Goal: Task Accomplishment & Management: Use online tool/utility

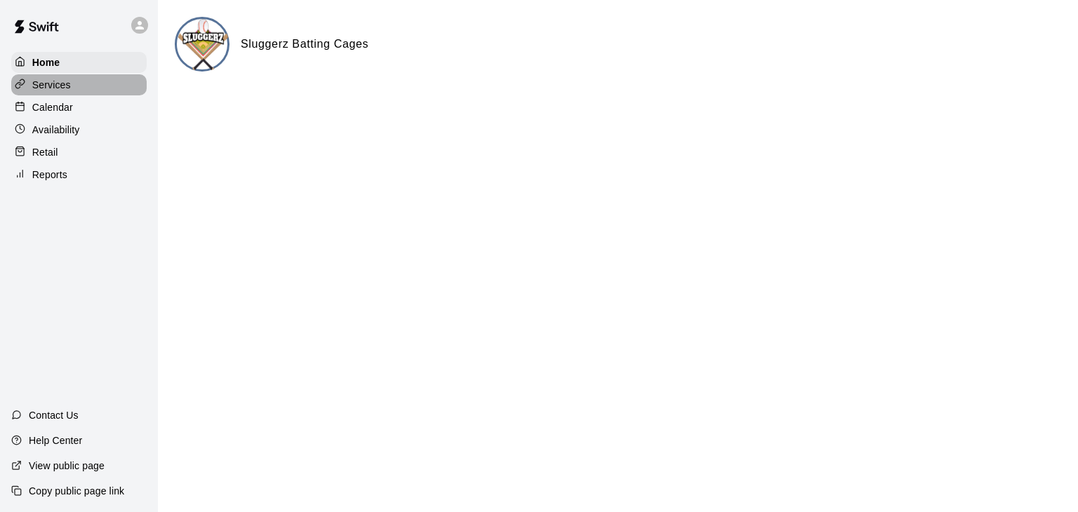
click at [53, 87] on p "Services" at bounding box center [51, 85] width 39 height 14
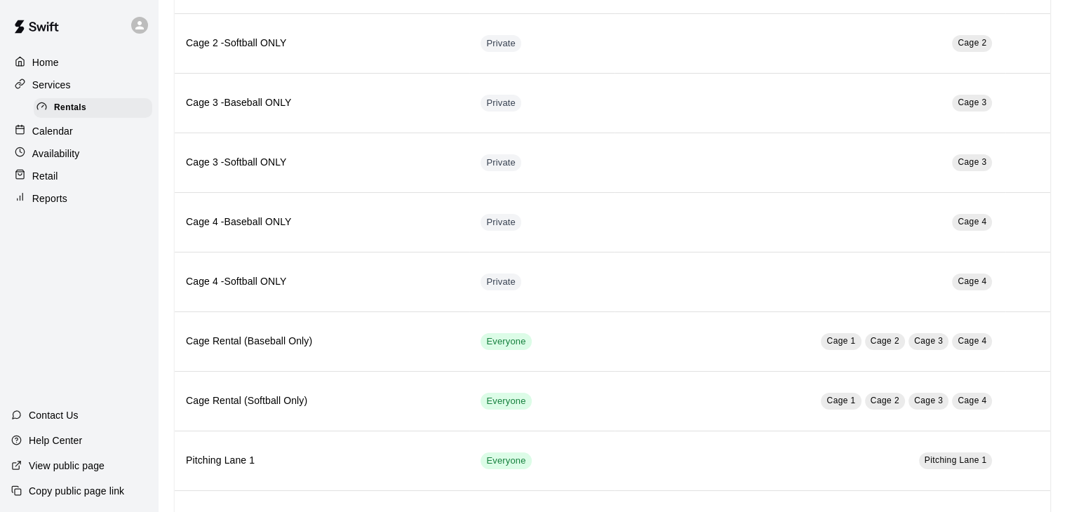
scroll to position [211, 0]
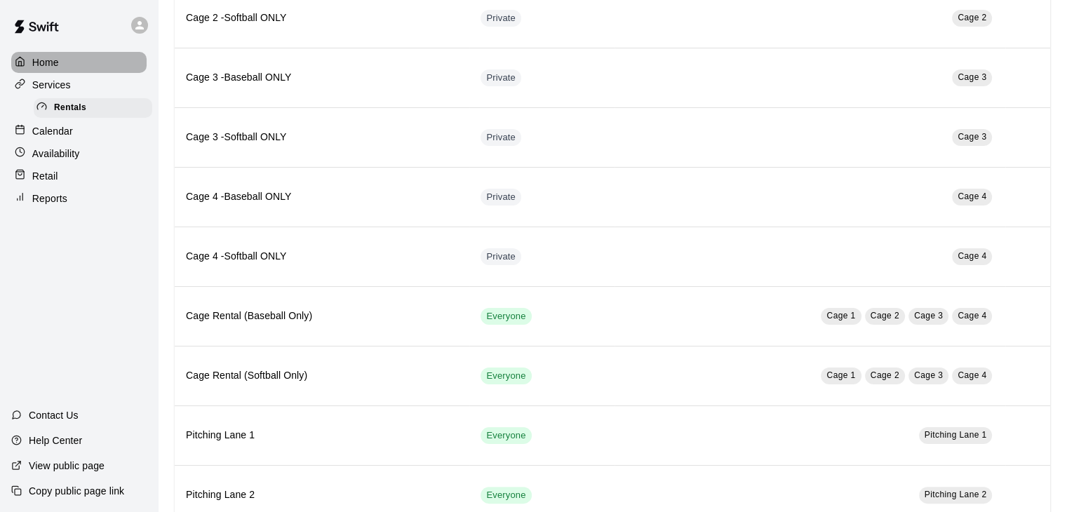
click at [54, 64] on p "Home" at bounding box center [45, 62] width 27 height 14
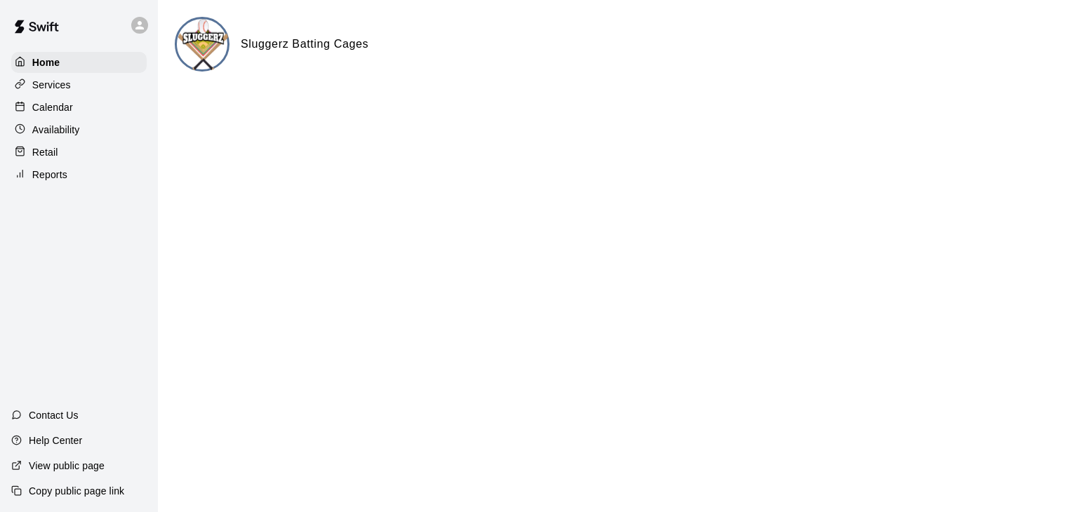
click at [48, 156] on p "Retail" at bounding box center [45, 152] width 26 height 14
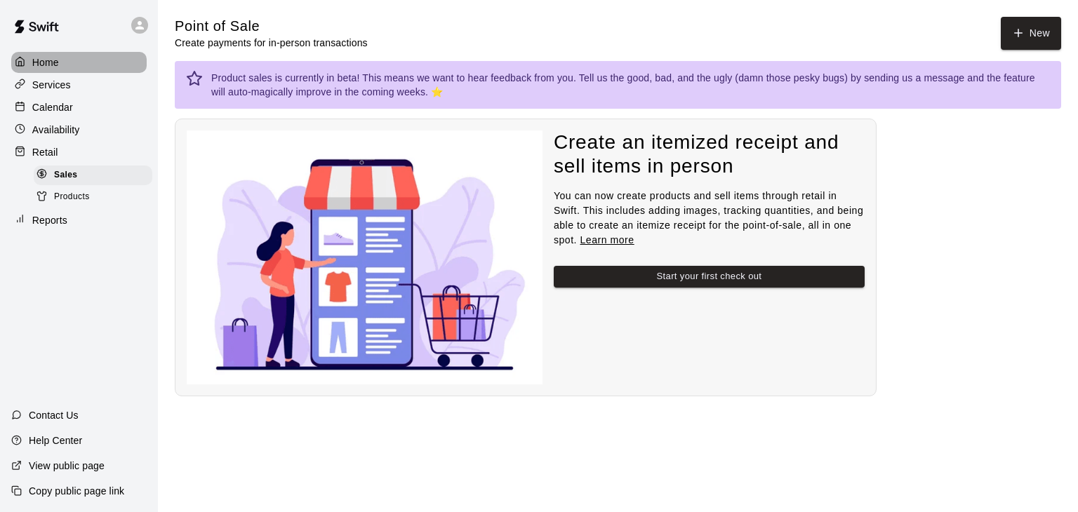
click at [49, 69] on p "Home" at bounding box center [45, 62] width 27 height 14
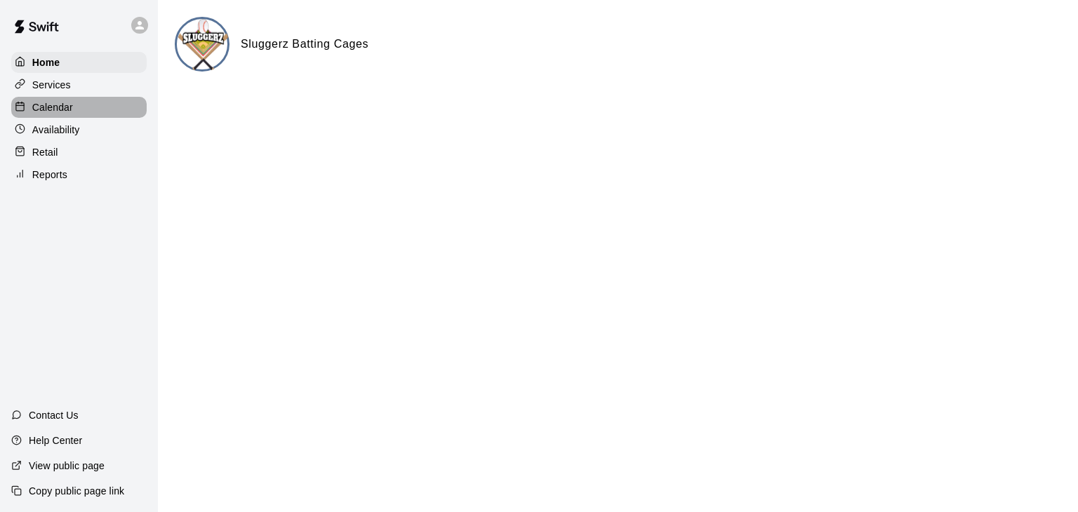
click at [58, 111] on p "Calendar" at bounding box center [52, 107] width 41 height 14
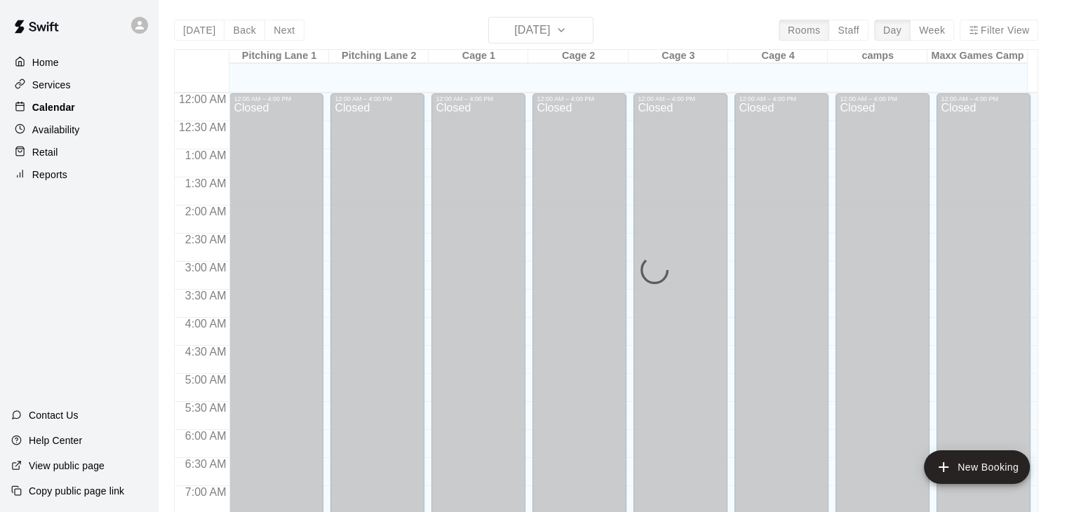
scroll to position [595, 0]
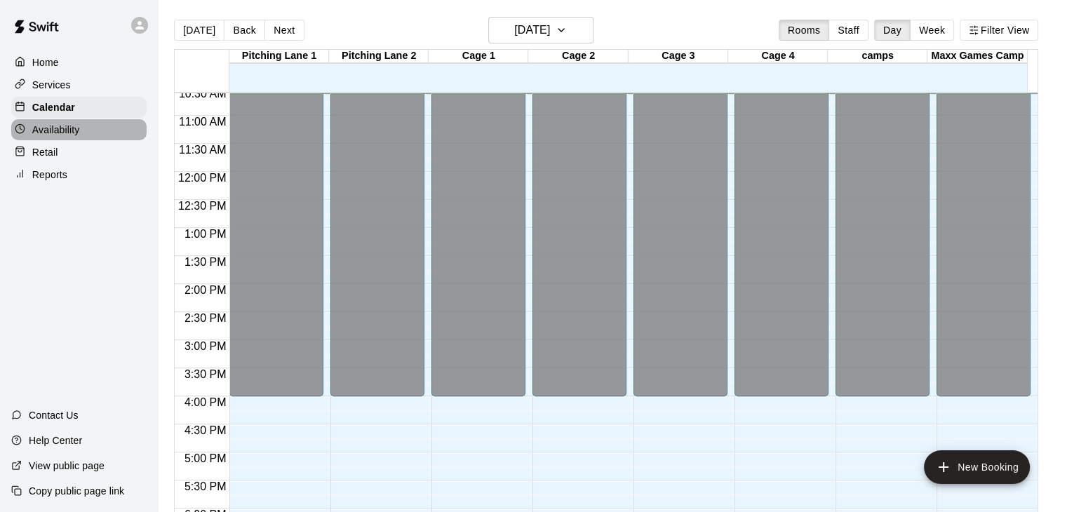
click at [59, 135] on p "Availability" at bounding box center [56, 130] width 48 height 14
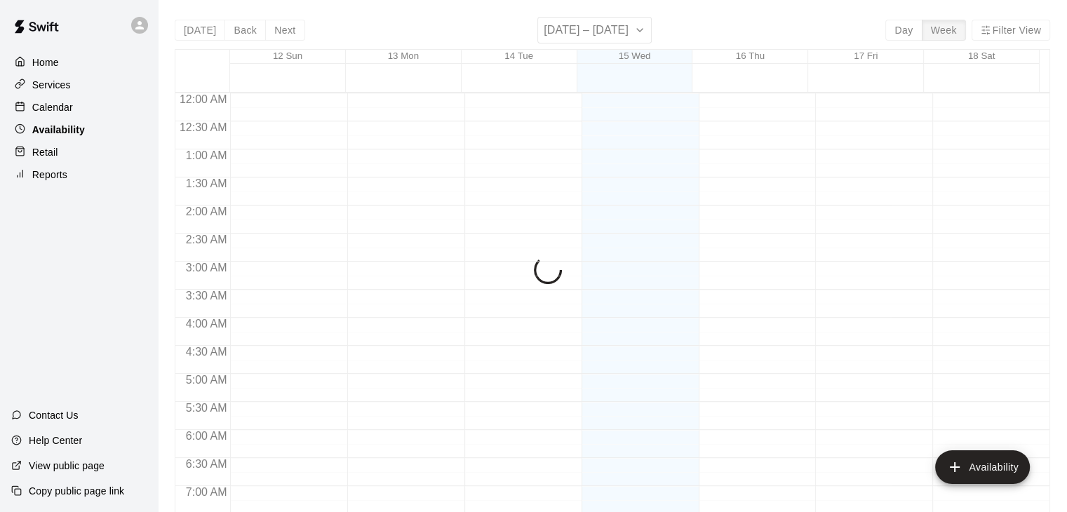
scroll to position [595, 0]
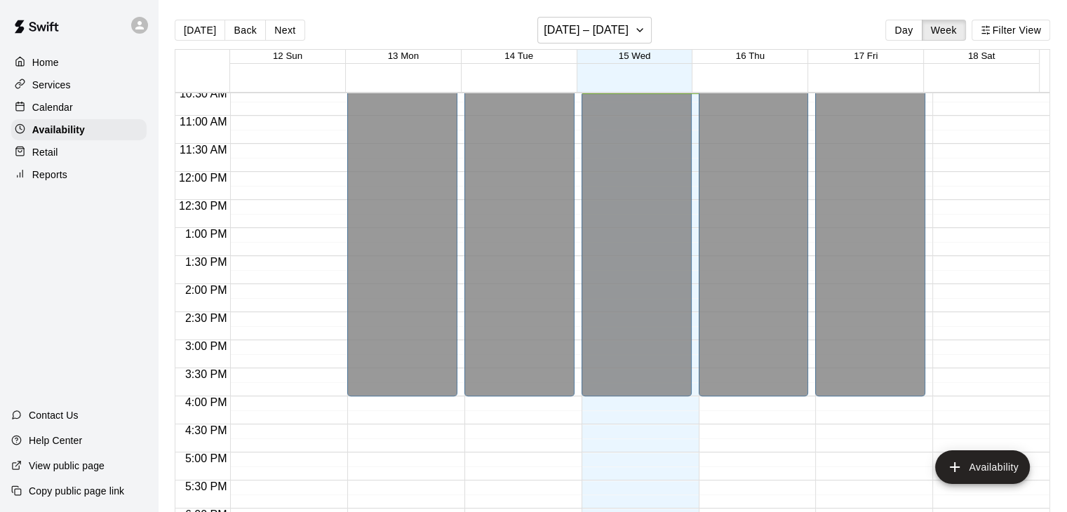
click at [139, 21] on icon at bounding box center [139, 25] width 8 height 8
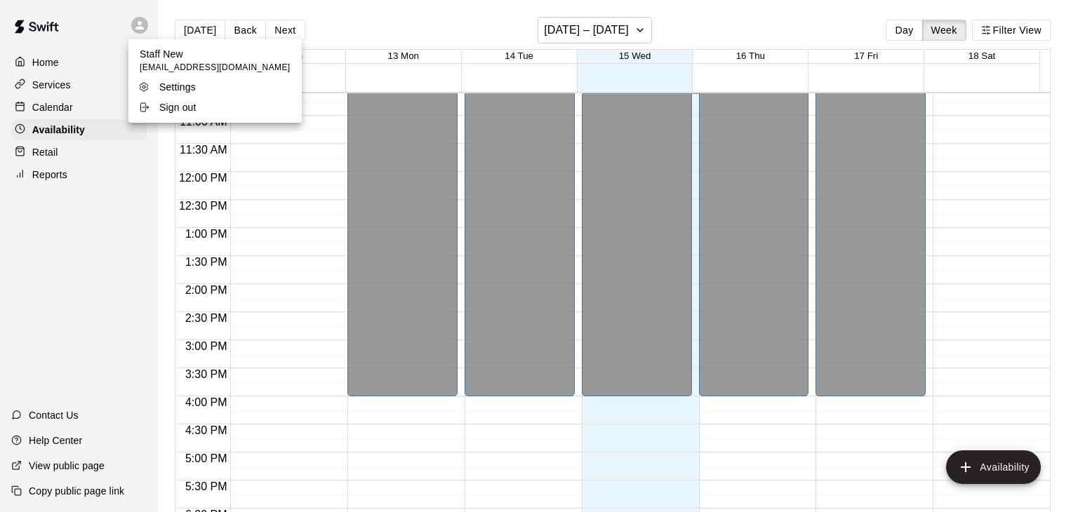
click at [182, 110] on p "Sign out" at bounding box center [177, 107] width 37 height 14
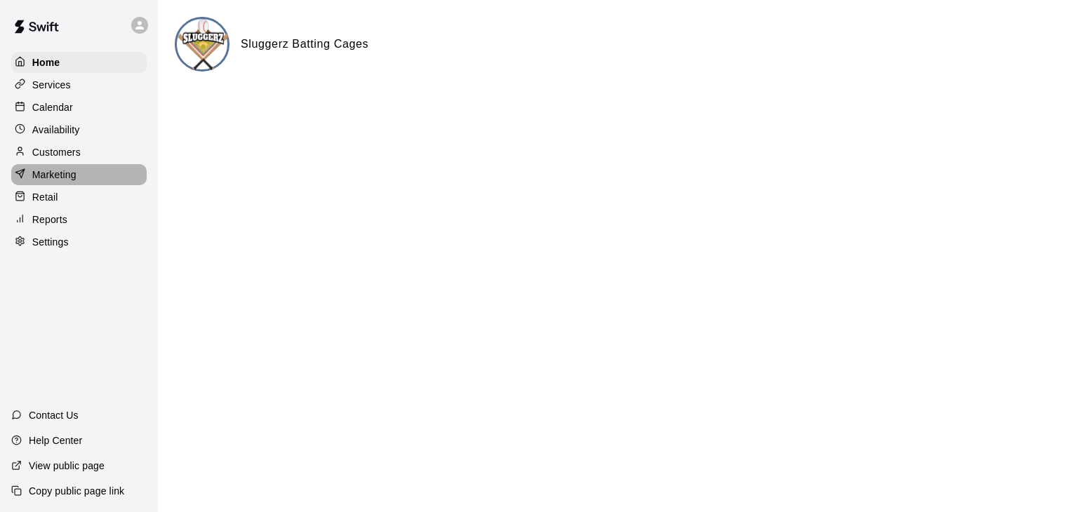
click at [67, 175] on p "Marketing" at bounding box center [54, 175] width 44 height 14
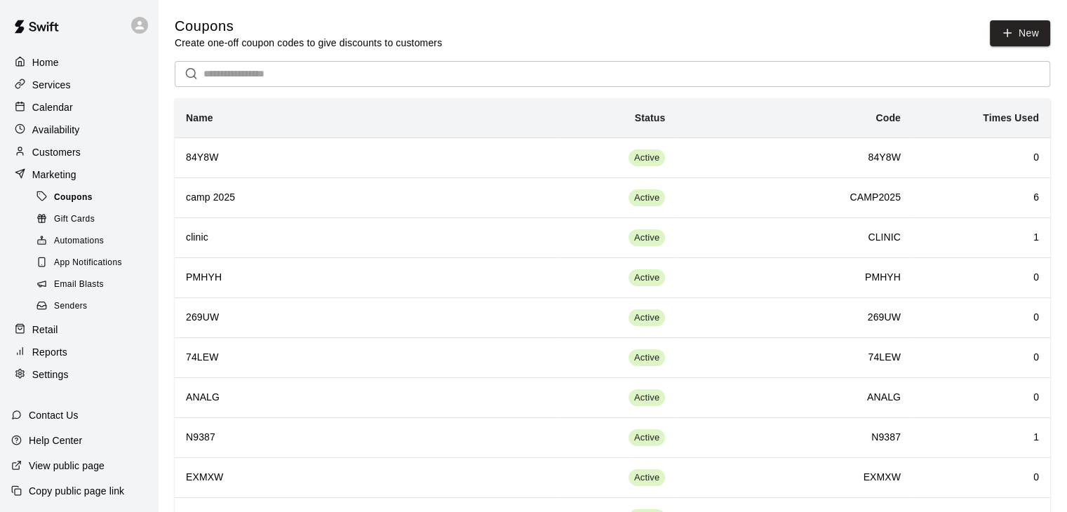
click at [91, 205] on span "Coupons" at bounding box center [73, 198] width 39 height 14
click at [306, 72] on input "text" at bounding box center [627, 74] width 847 height 26
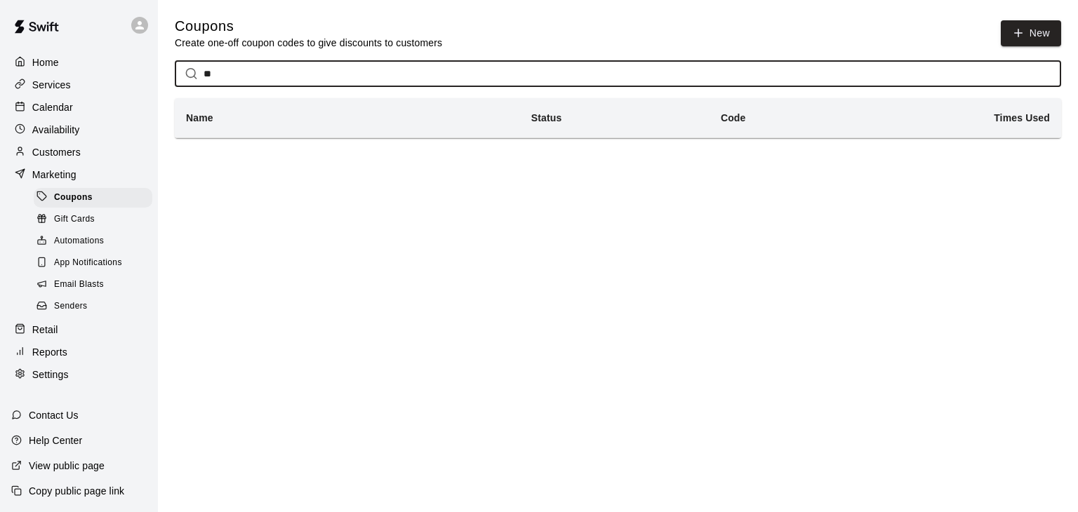
type input "*"
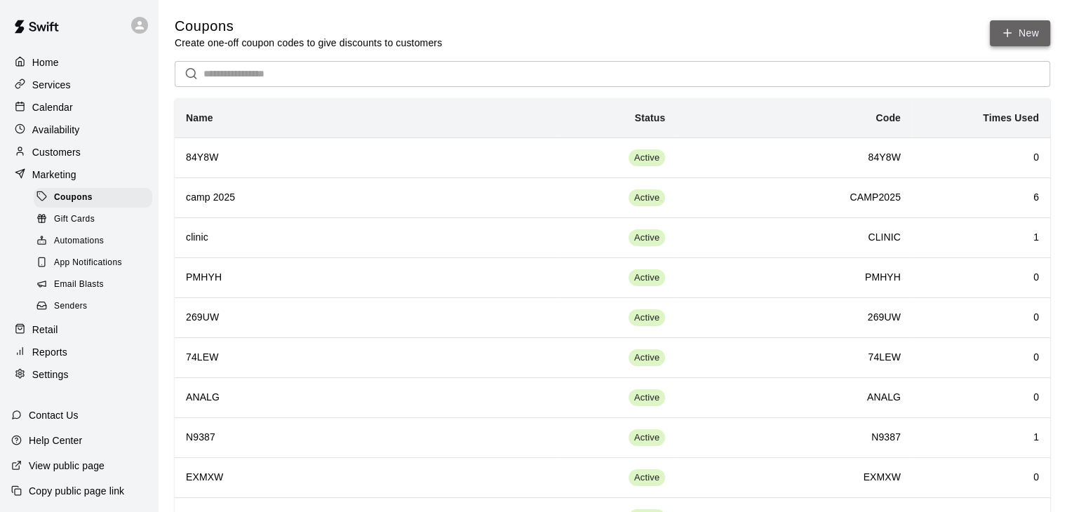
click at [1017, 37] on button "New" at bounding box center [1020, 33] width 60 height 26
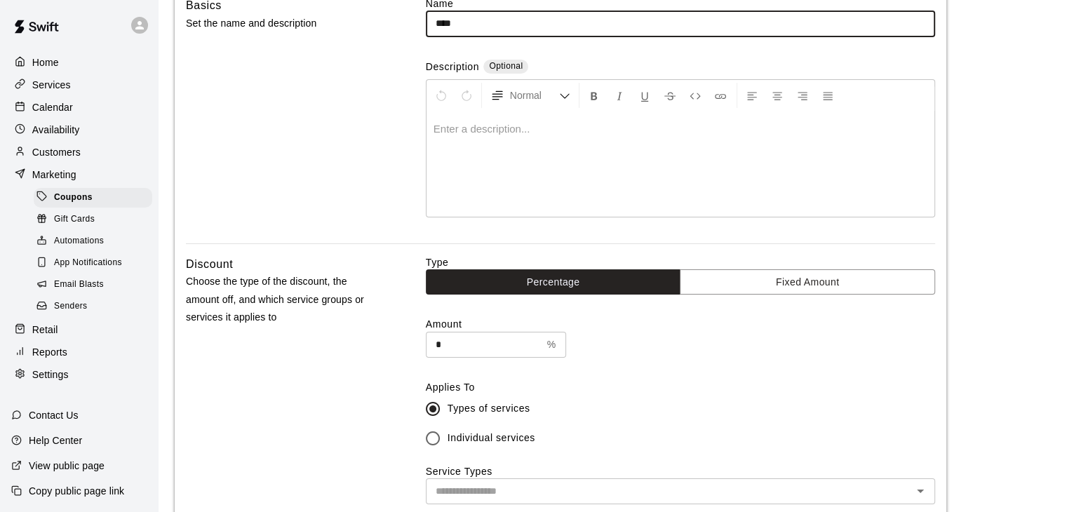
scroll to position [140, 0]
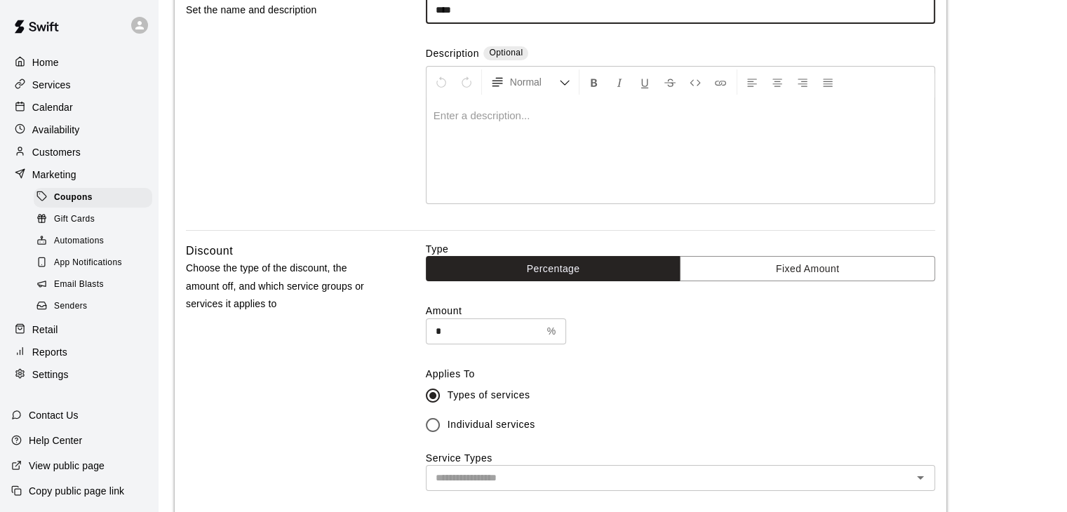
type input "****"
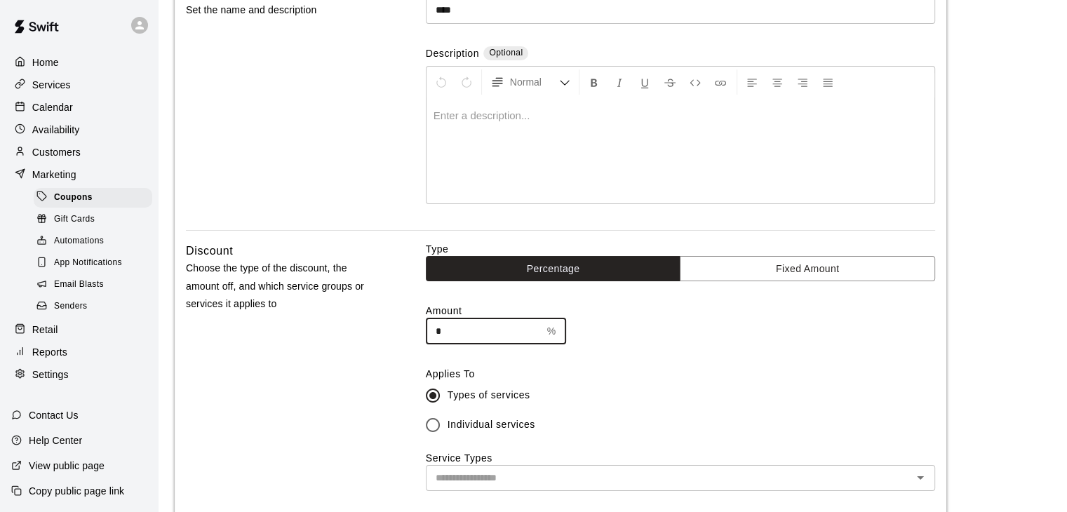
drag, startPoint x: 485, startPoint y: 332, endPoint x: 390, endPoint y: 331, distance: 94.7
click at [390, 330] on div "Discount Choose the type of the discount, the amount off, and which service gro…" at bounding box center [561, 431] width 750 height 378
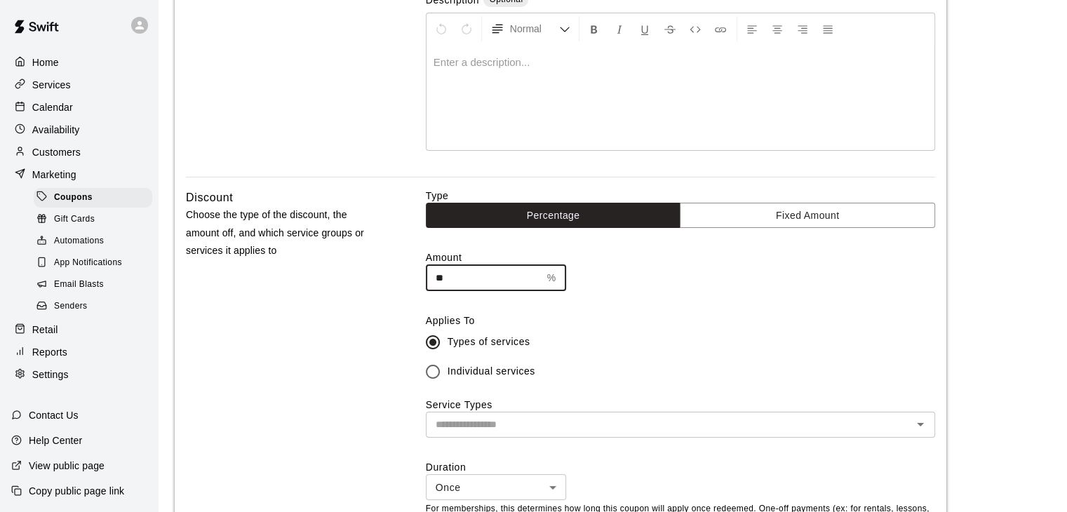
scroll to position [281, 0]
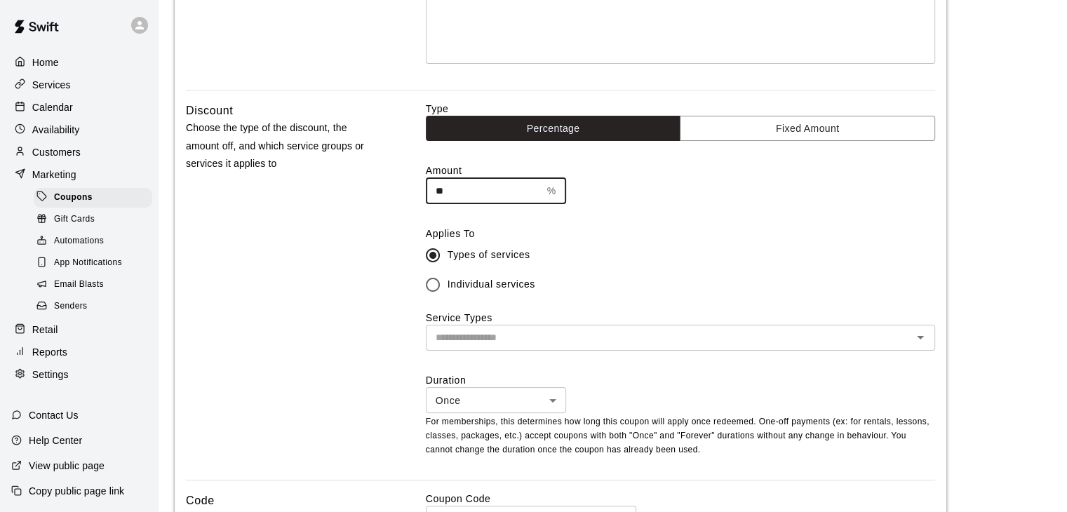
type input "**"
click at [716, 346] on input "text" at bounding box center [669, 338] width 478 height 18
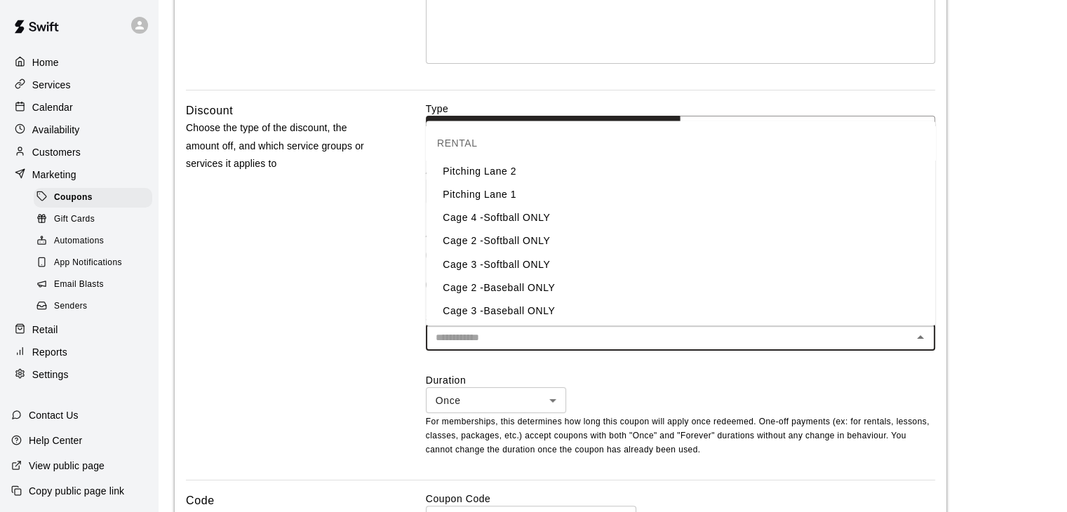
scroll to position [70, 0]
click at [546, 291] on li "Cage Rental (Baseball Only)" at bounding box center [681, 286] width 510 height 23
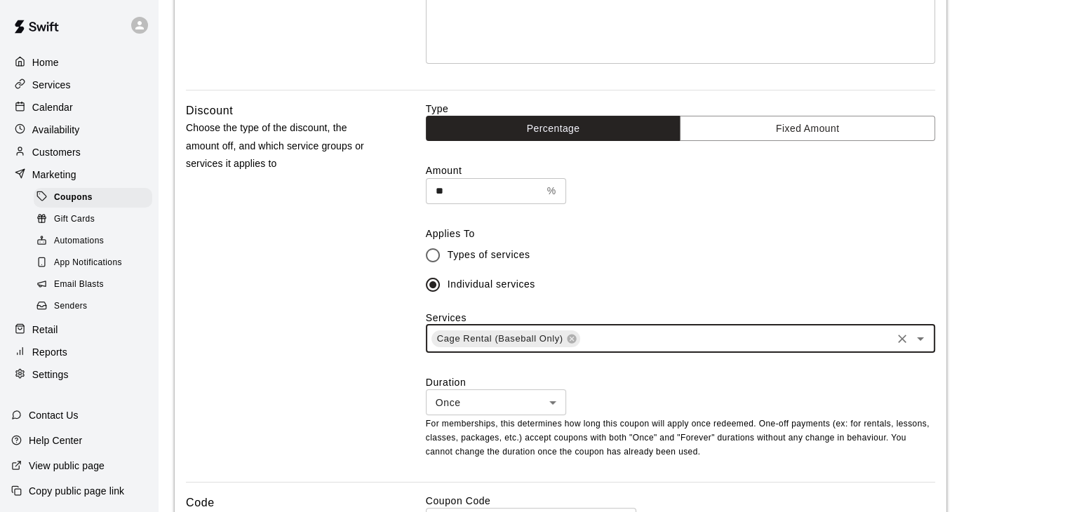
click at [920, 340] on icon "Open" at bounding box center [920, 340] width 7 height 4
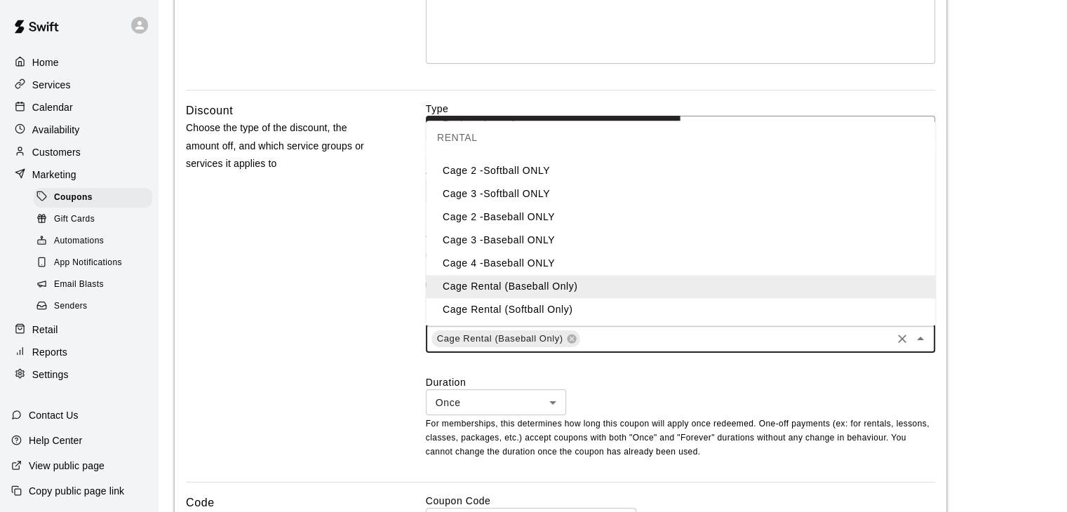
click at [521, 306] on li "Cage Rental (Softball Only)" at bounding box center [681, 309] width 510 height 23
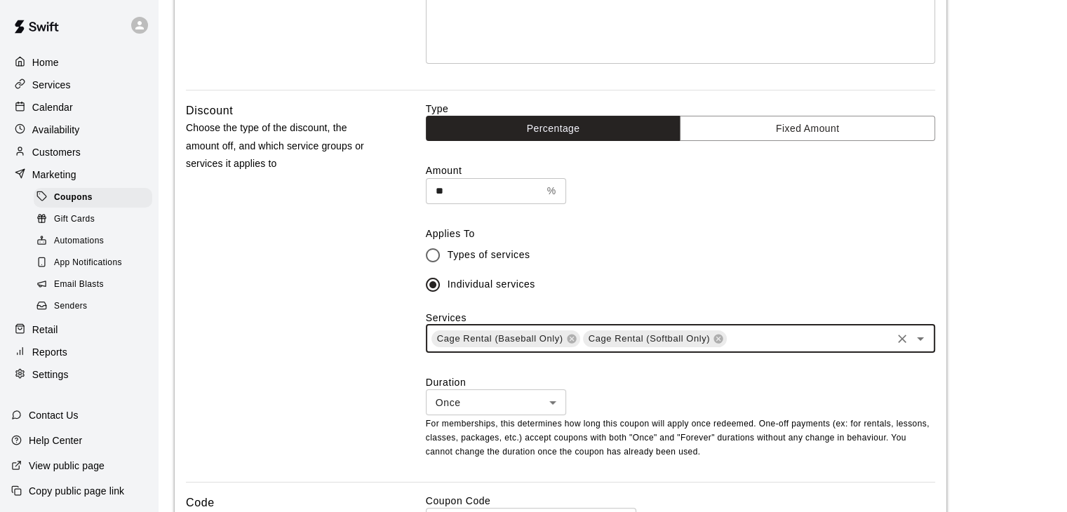
click at [381, 385] on div "Discount Choose the type of the discount, the amount off, and which service gro…" at bounding box center [561, 292] width 750 height 380
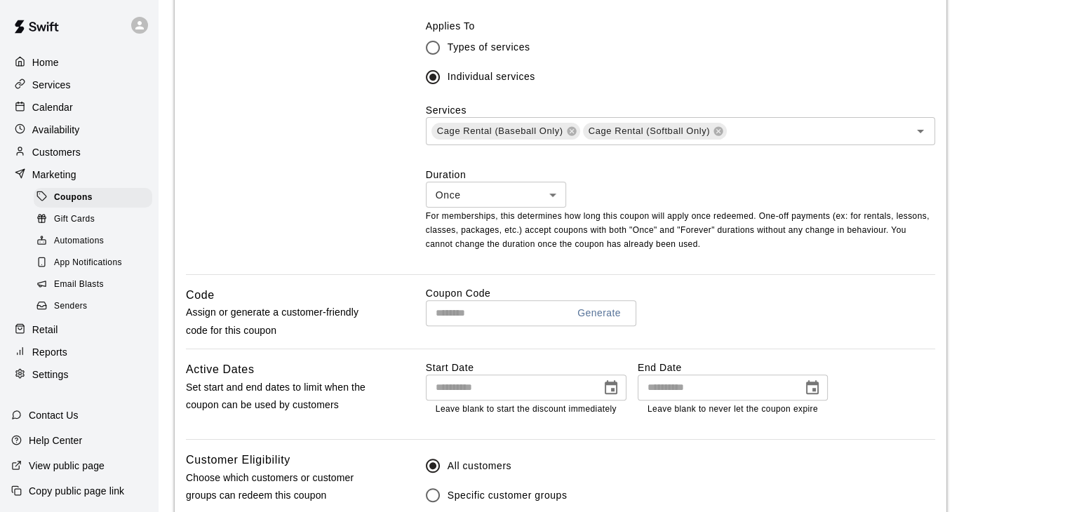
scroll to position [491, 0]
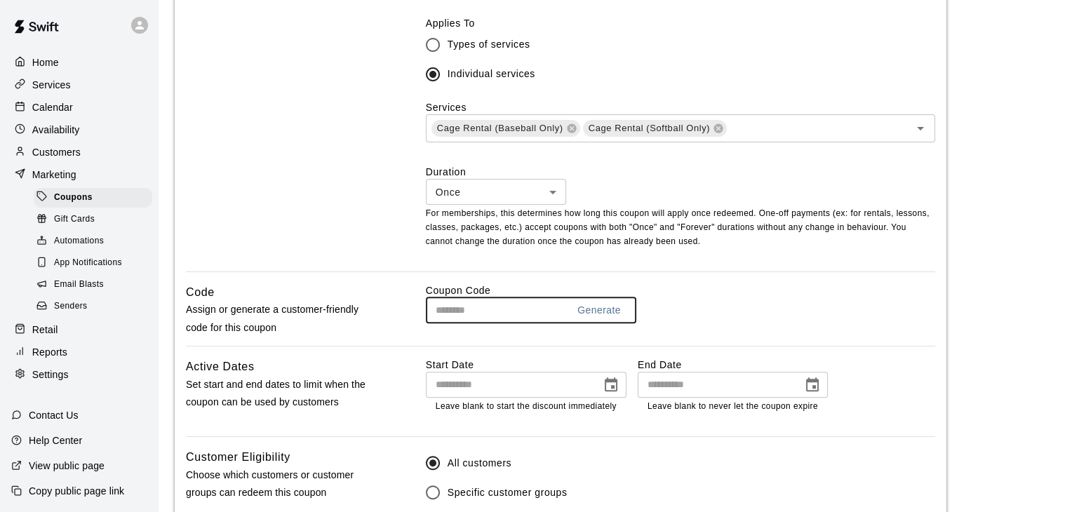
click at [484, 311] on input "text" at bounding box center [491, 311] width 131 height 26
type input "*"
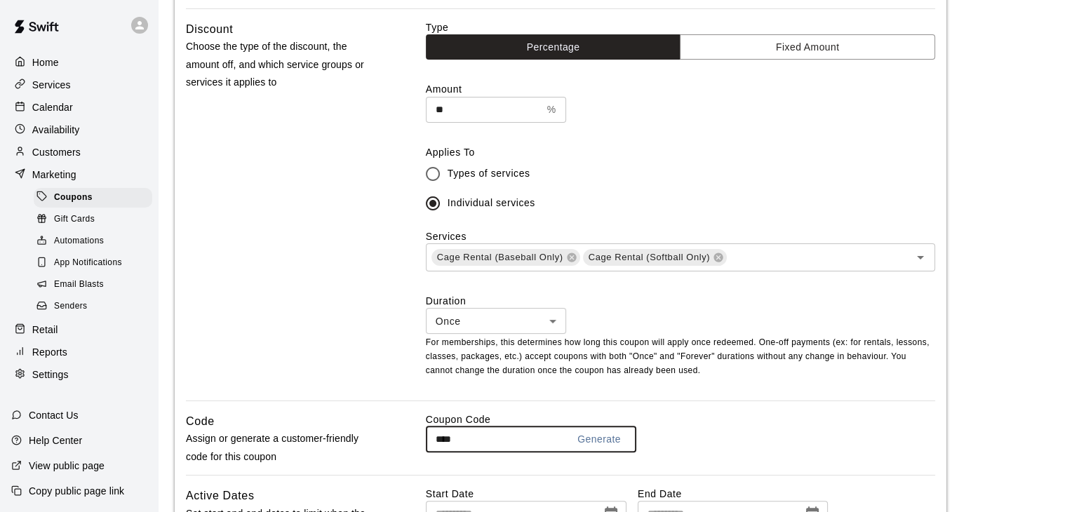
scroll to position [281, 0]
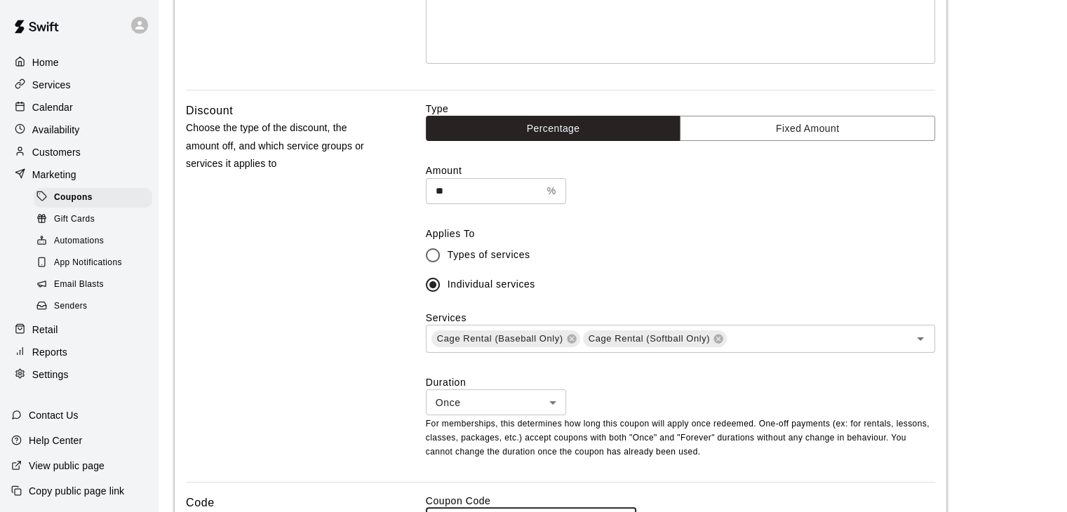
type input "****"
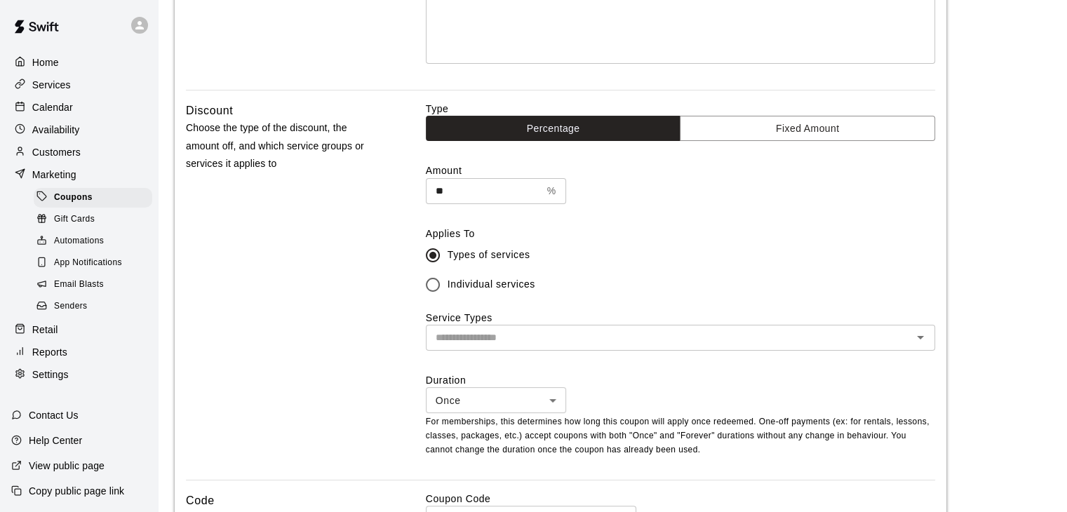
click at [924, 335] on icon "Open" at bounding box center [920, 337] width 17 height 17
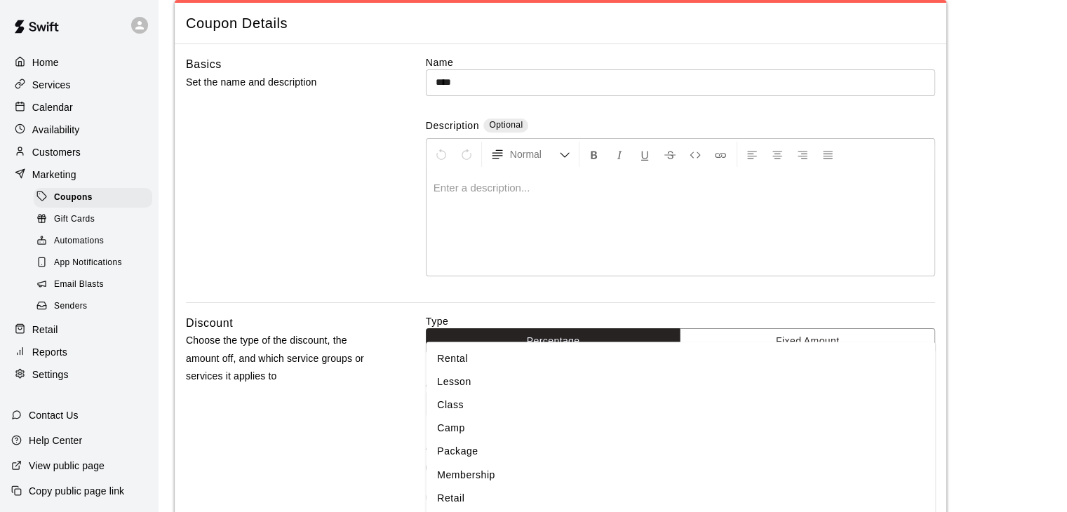
scroll to position [140, 0]
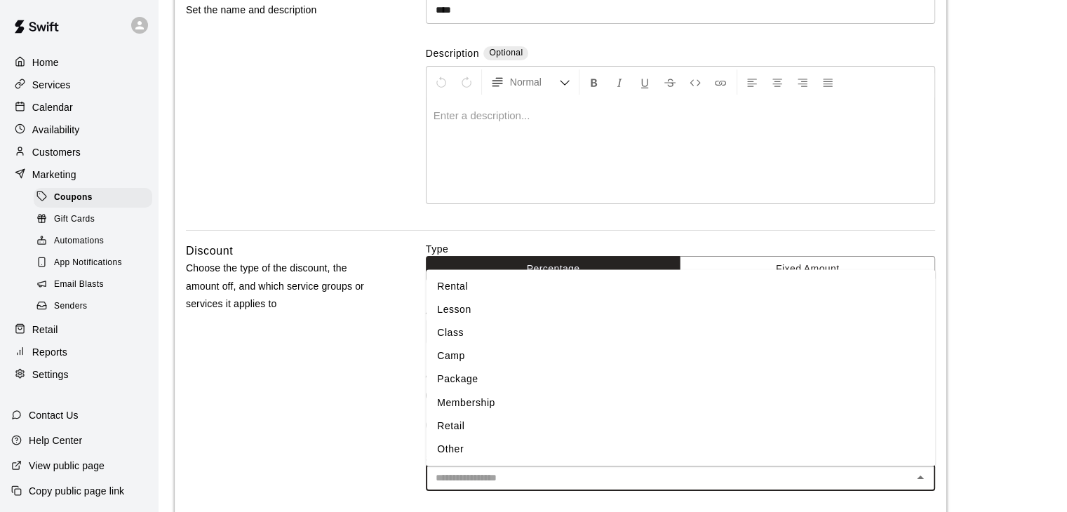
click at [474, 285] on li "Rental" at bounding box center [681, 286] width 510 height 23
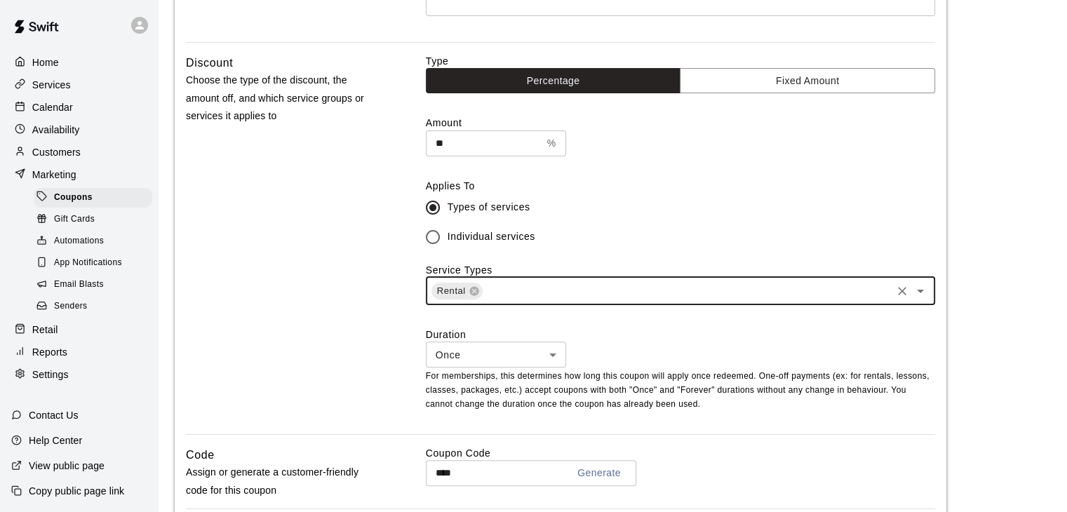
scroll to position [351, 0]
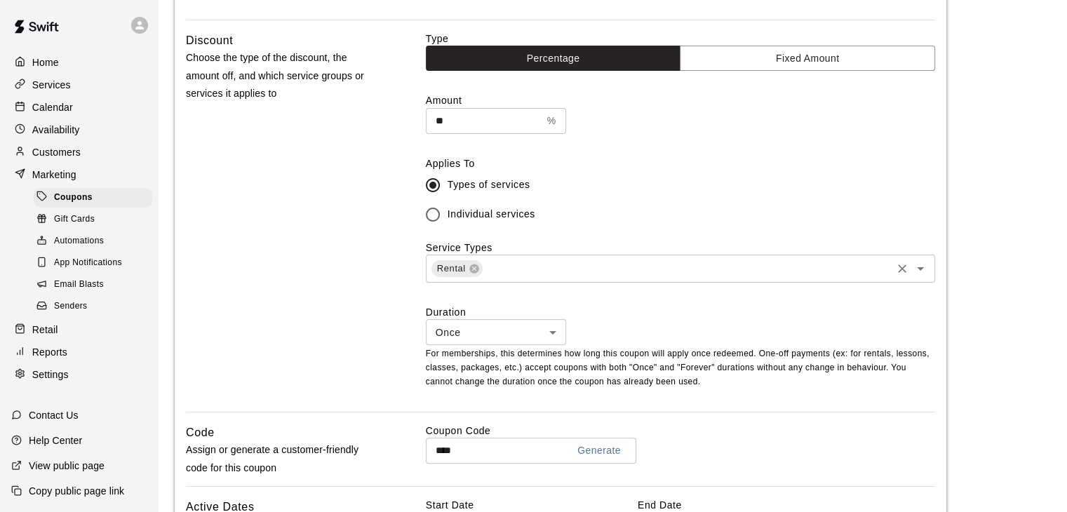
click at [915, 271] on icon "Open" at bounding box center [920, 268] width 17 height 17
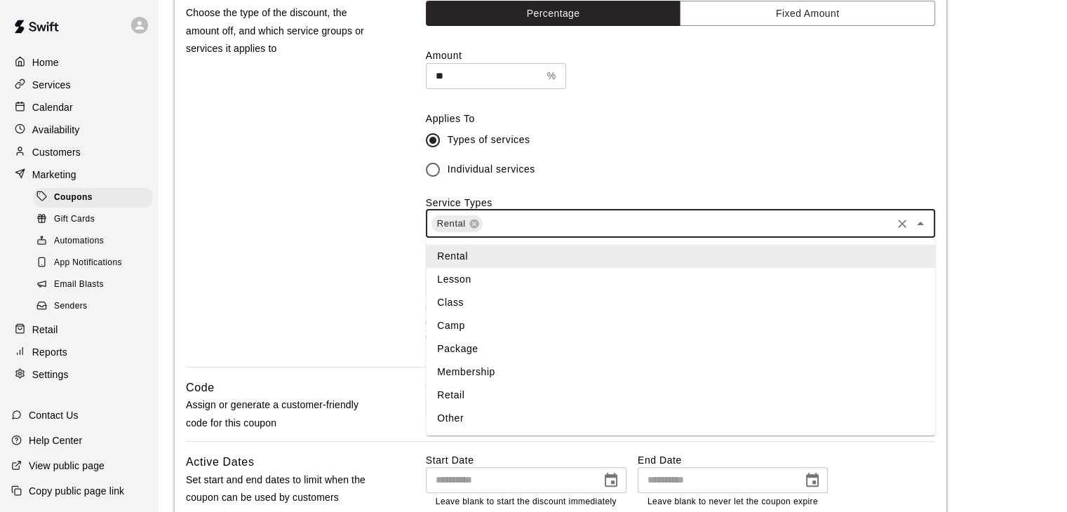
scroll to position [421, 0]
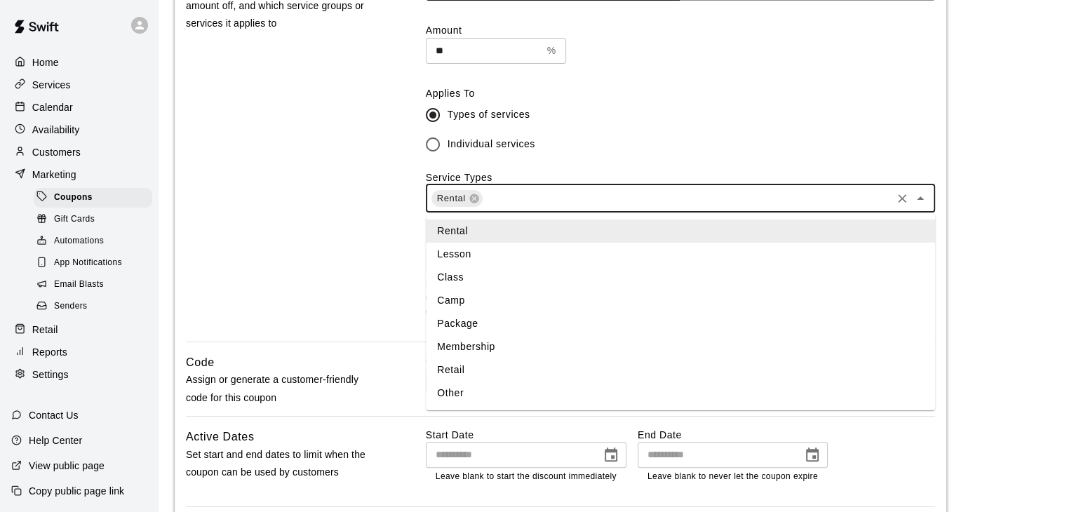
click at [357, 259] on div "Discount Choose the type of the discount, the amount off, and which service gro…" at bounding box center [283, 151] width 195 height 380
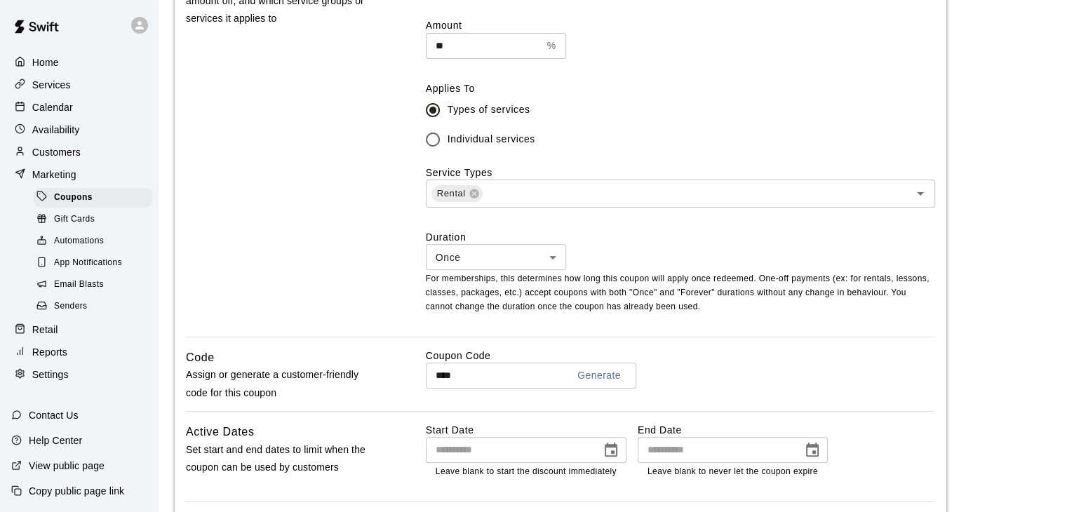
scroll to position [427, 0]
click at [917, 193] on icon "Open" at bounding box center [920, 192] width 17 height 17
click at [919, 197] on icon "Open" at bounding box center [920, 192] width 17 height 17
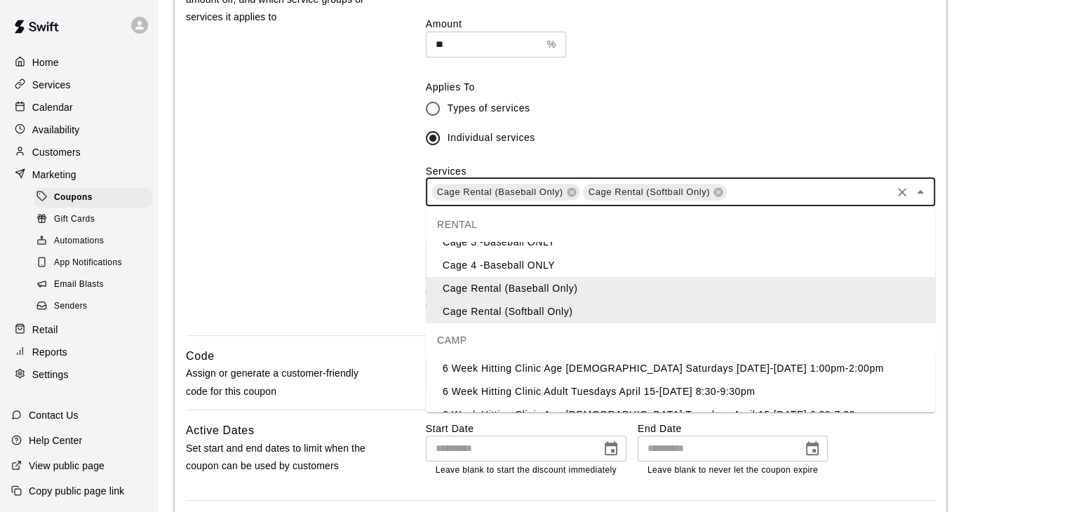
scroll to position [121, 0]
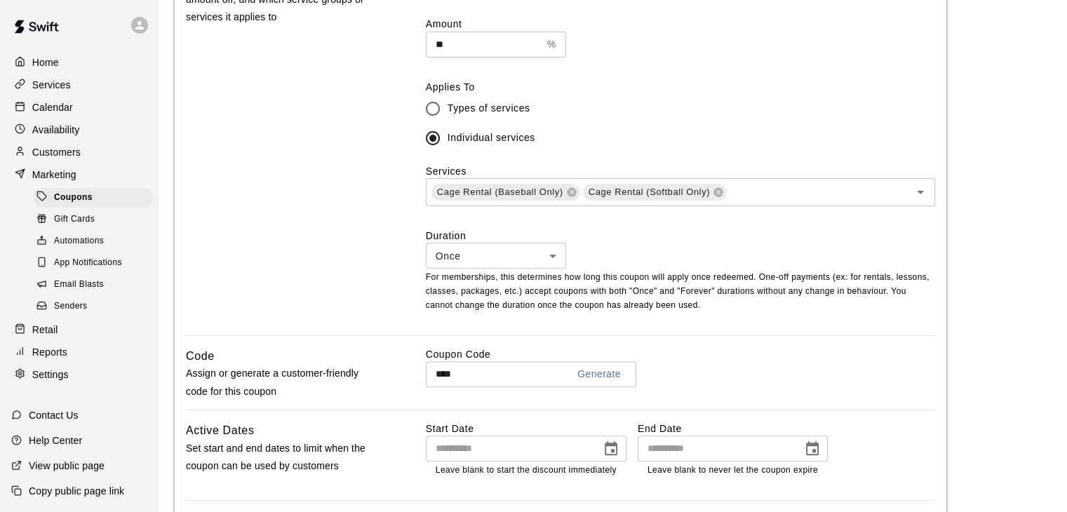
click at [382, 298] on div "Discount Choose the type of the discount, the amount off, and which service gro…" at bounding box center [561, 145] width 750 height 380
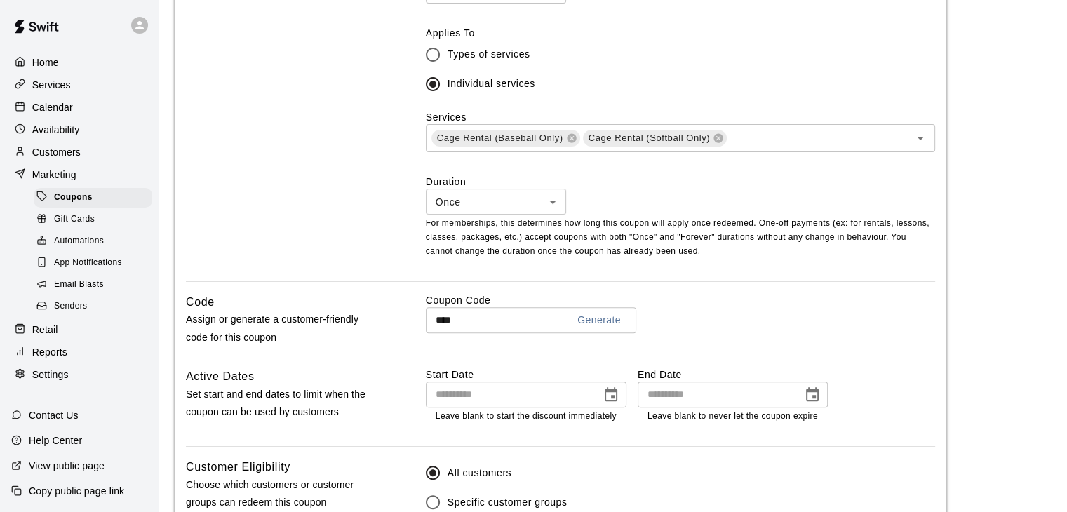
scroll to position [568, 0]
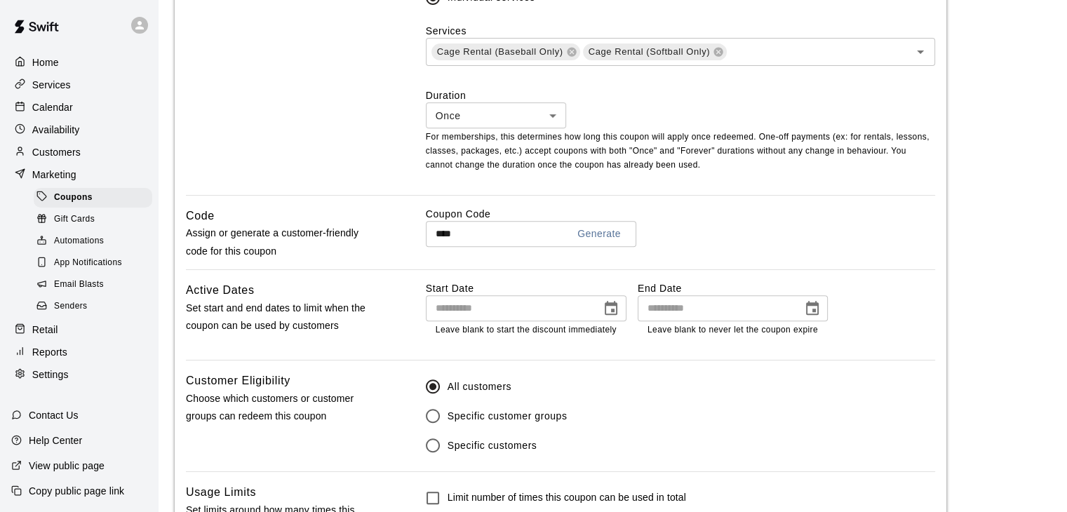
click at [609, 311] on icon "Choose date" at bounding box center [611, 308] width 17 height 17
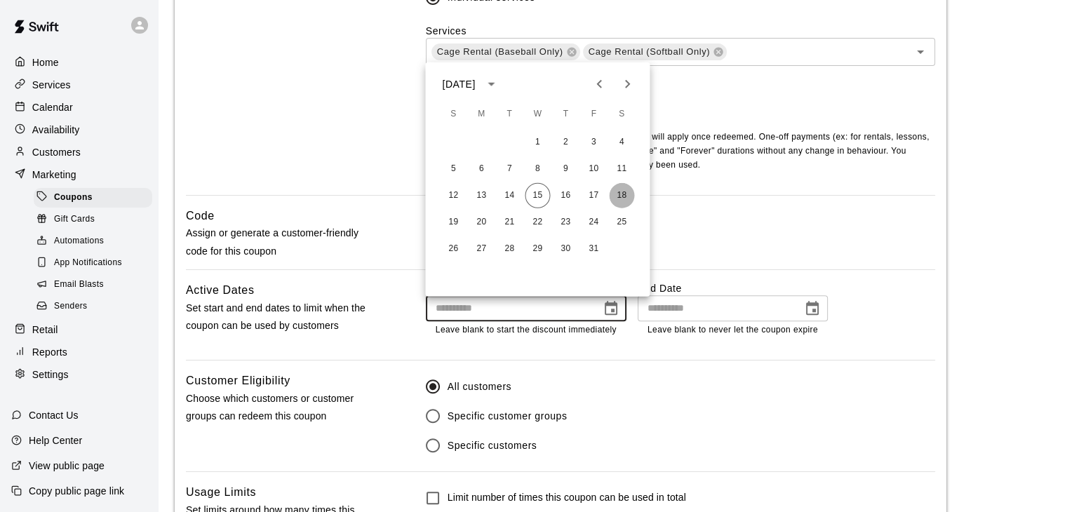
click at [625, 197] on button "18" at bounding box center [621, 195] width 25 height 25
type input "**********"
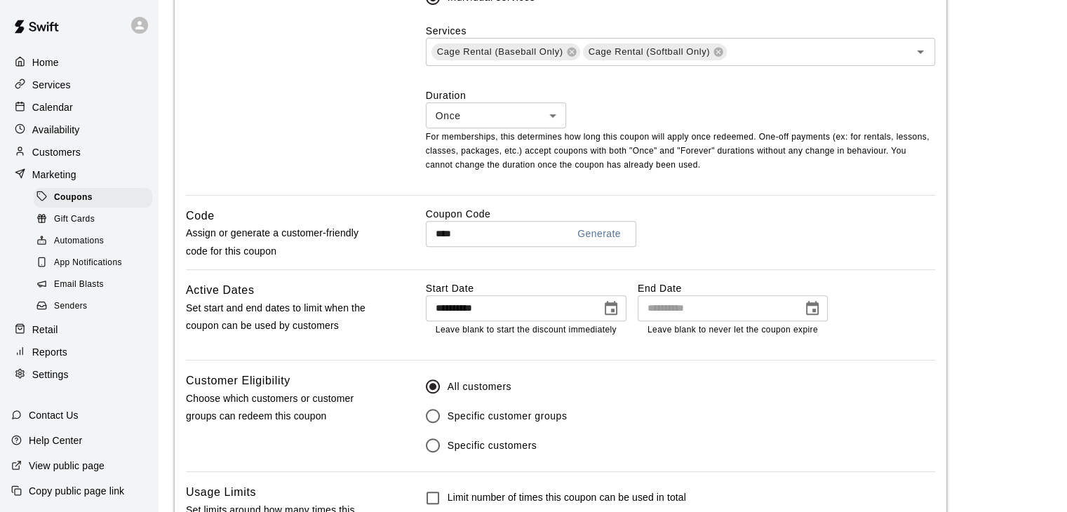
click at [814, 311] on icon "Choose date" at bounding box center [812, 308] width 13 height 14
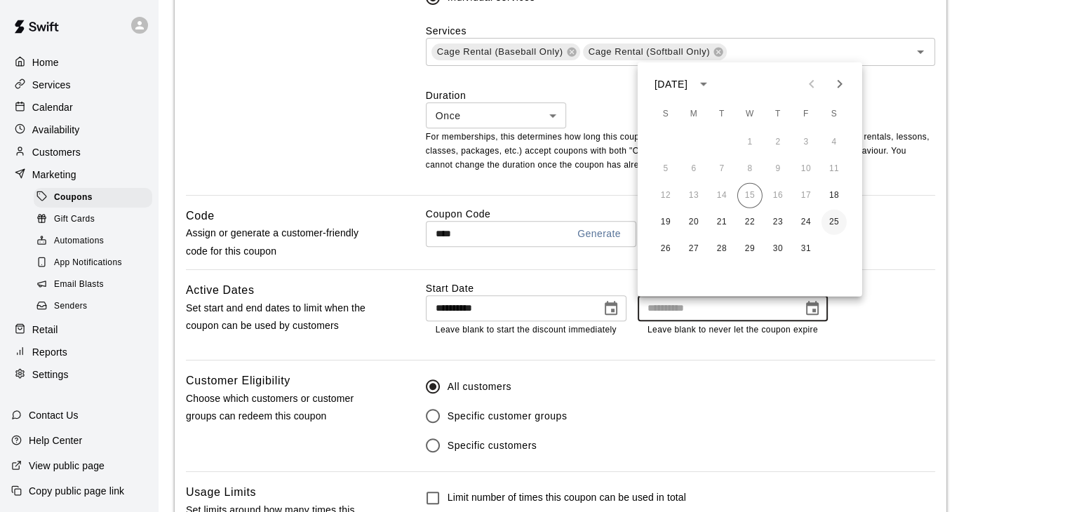
click at [838, 224] on button "25" at bounding box center [834, 222] width 25 height 25
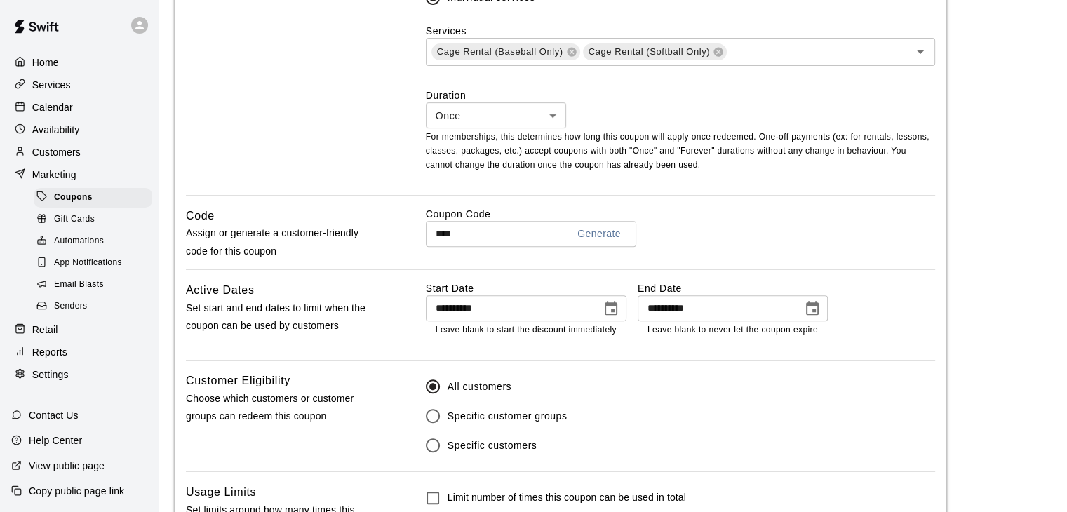
type input "**********"
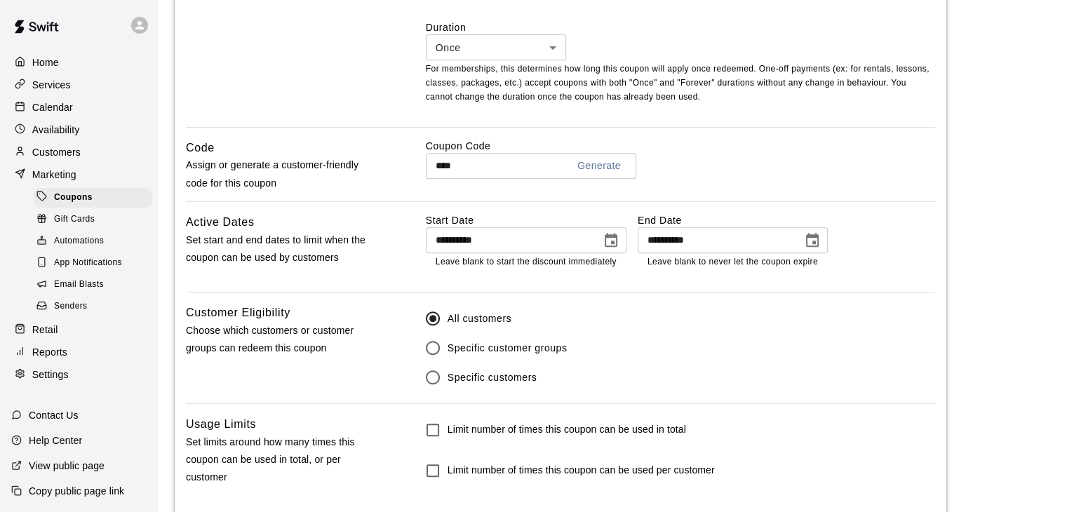
scroll to position [708, 0]
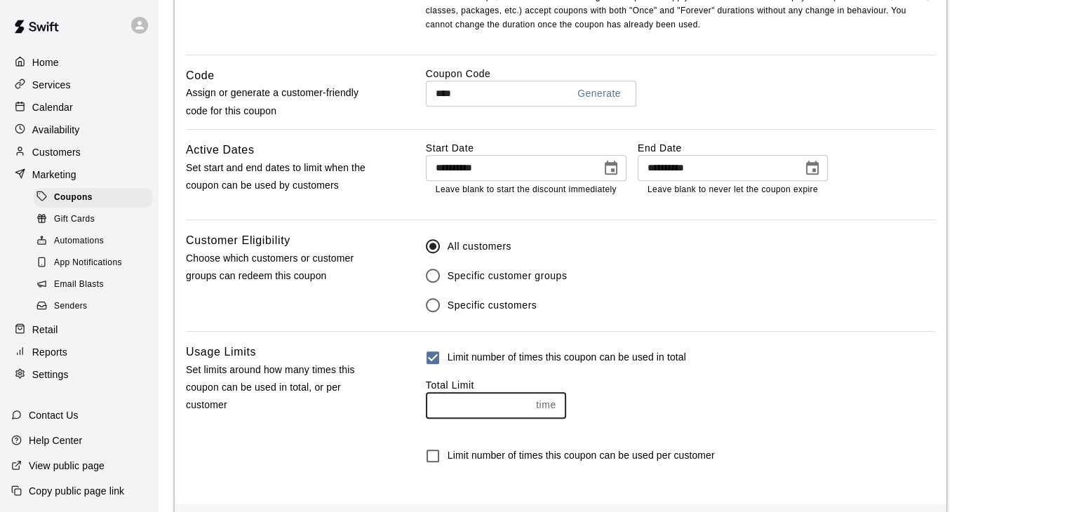
type input "*"
click at [521, 406] on input "*" at bounding box center [478, 405] width 105 height 26
click at [693, 423] on div "Limit number of times this coupon can be used in total Total Limit * time ​" at bounding box center [681, 386] width 510 height 86
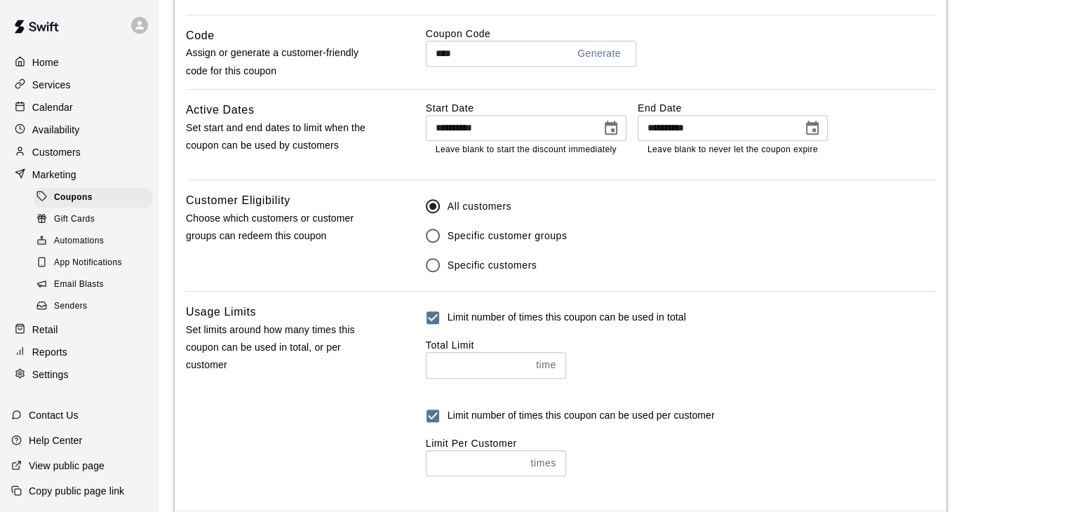
scroll to position [778, 0]
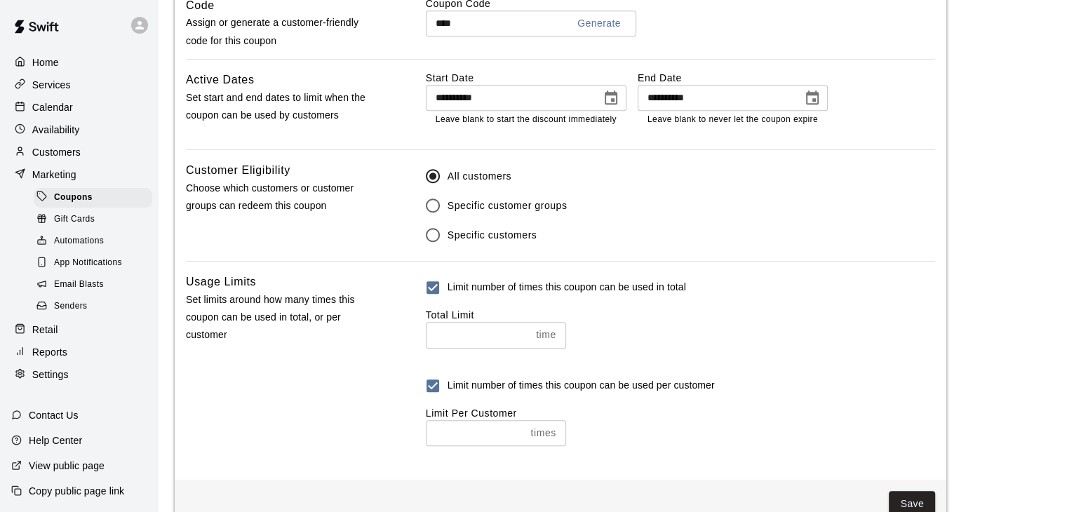
type input "*"
click at [521, 433] on input "*" at bounding box center [476, 433] width 100 height 26
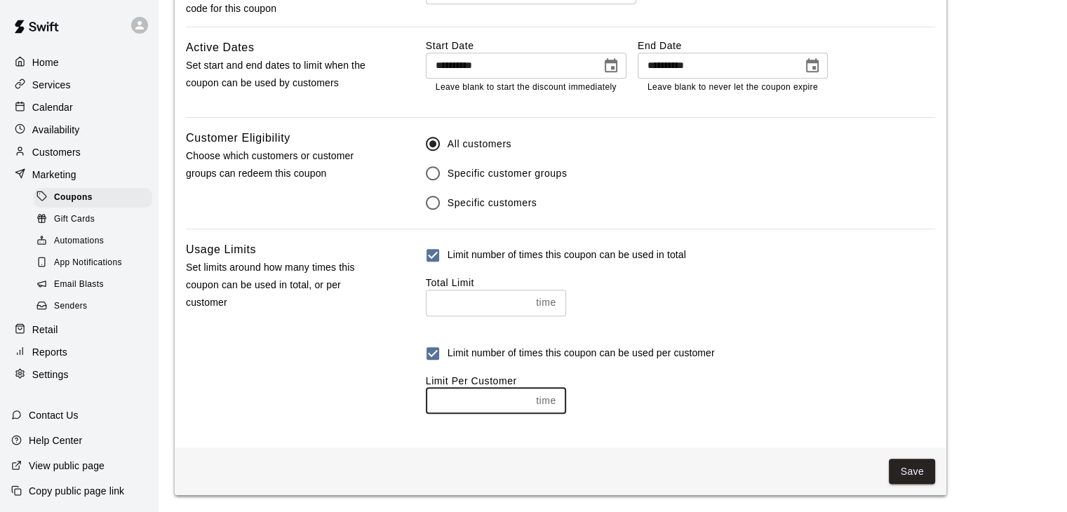
scroll to position [816, 0]
click at [926, 479] on button "Save" at bounding box center [912, 472] width 46 height 26
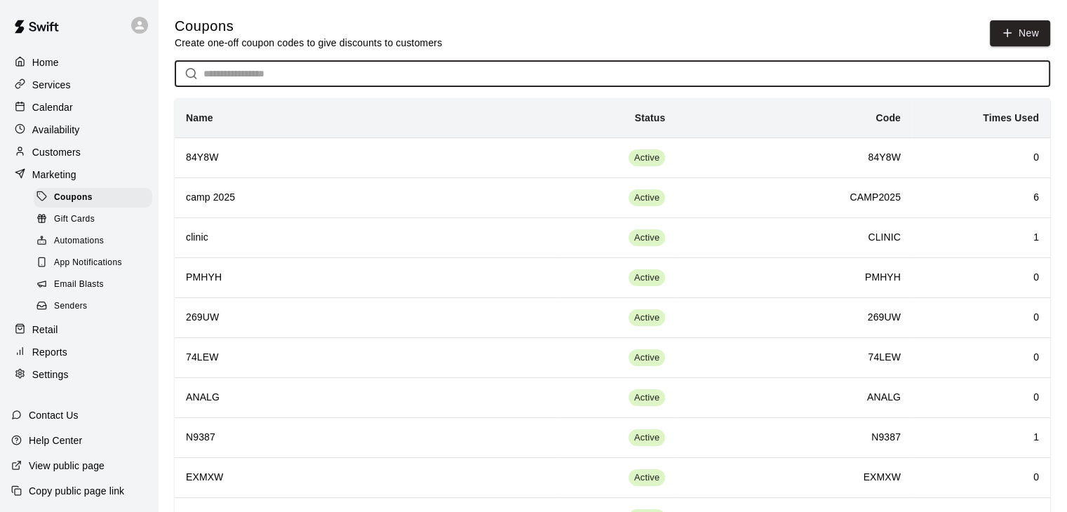
click at [286, 76] on input "text" at bounding box center [627, 74] width 847 height 26
type input "*"
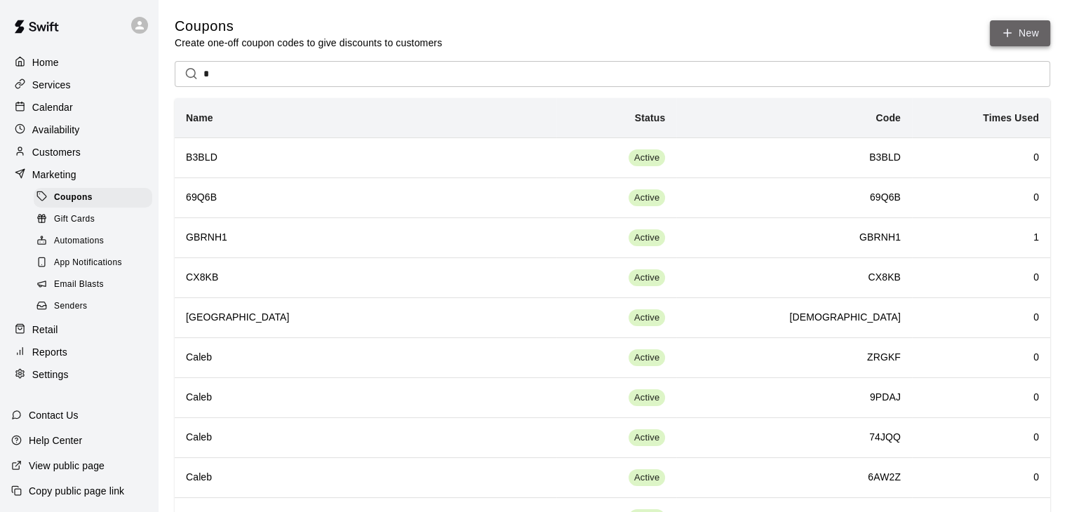
click at [1005, 37] on icon "button" at bounding box center [1007, 33] width 13 height 13
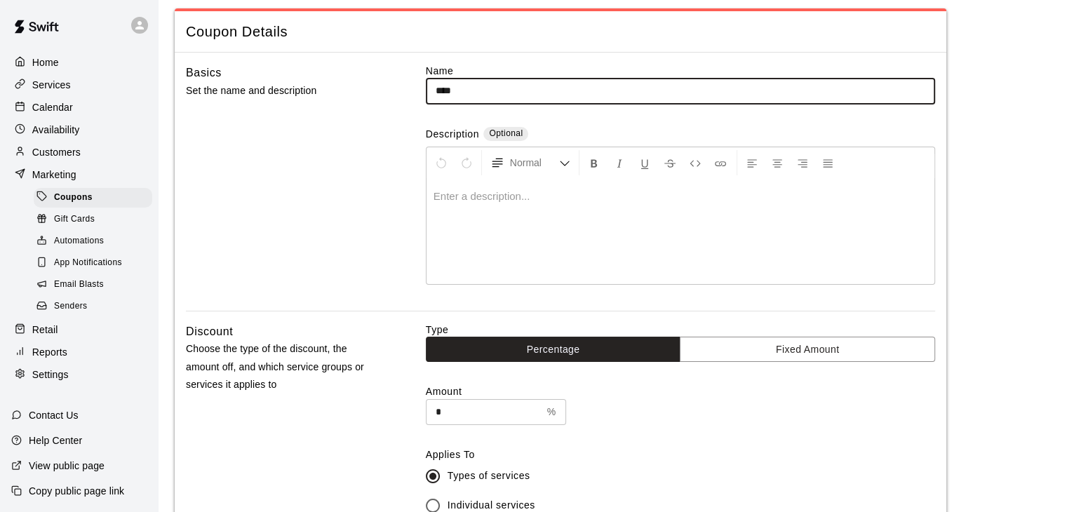
scroll to position [140, 0]
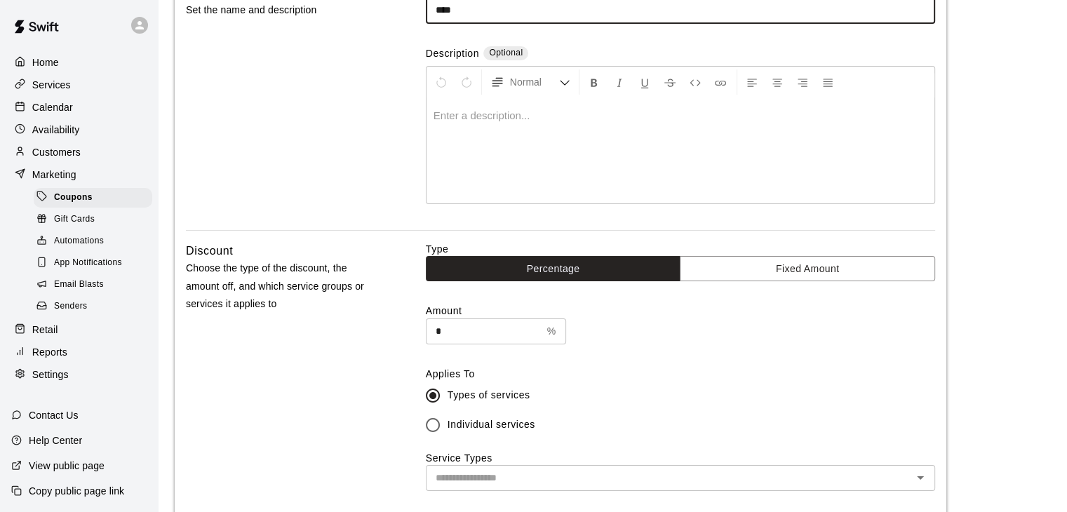
type input "****"
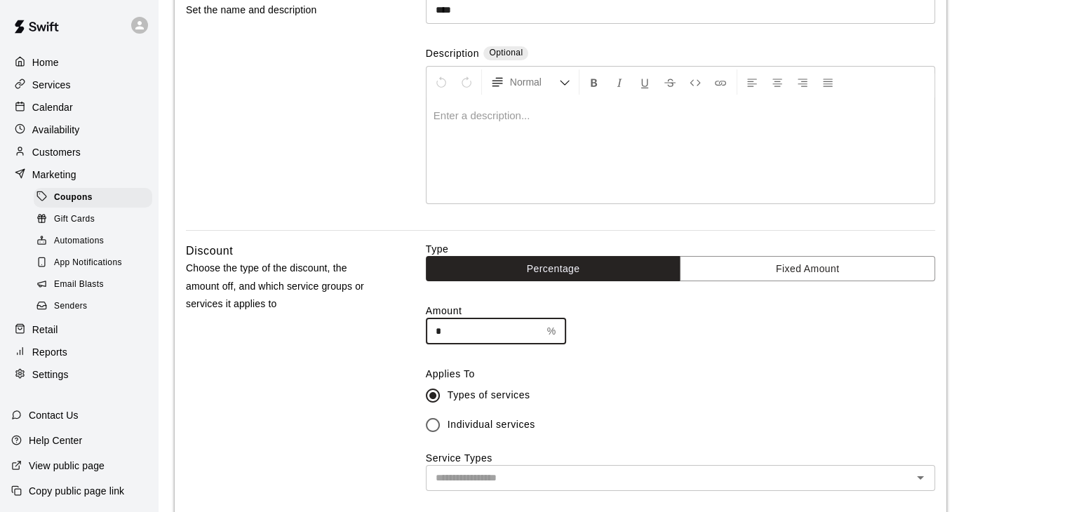
drag, startPoint x: 488, startPoint y: 326, endPoint x: 422, endPoint y: 332, distance: 66.2
click at [422, 332] on div "Discount Choose the type of the discount, the amount off, and which service gro…" at bounding box center [561, 431] width 750 height 378
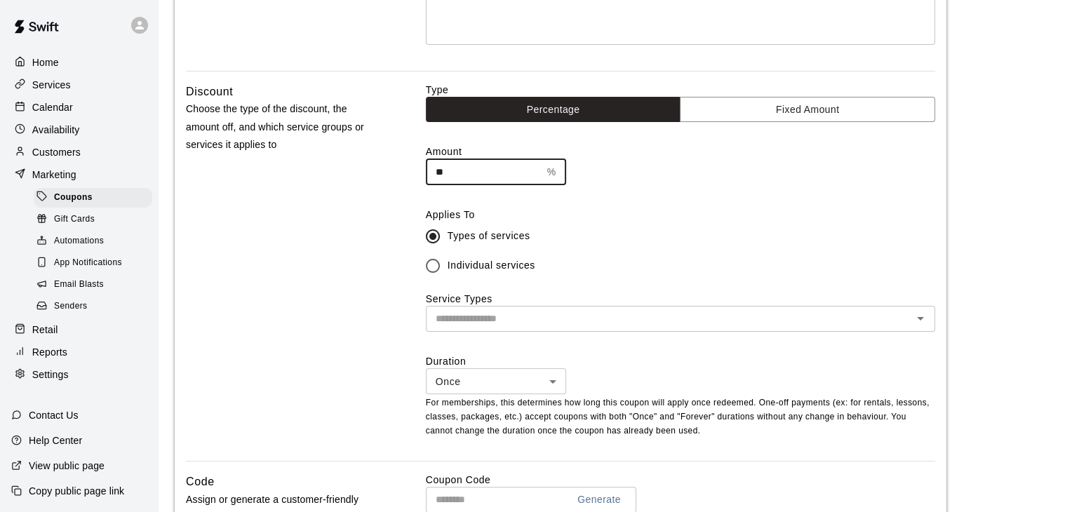
scroll to position [351, 0]
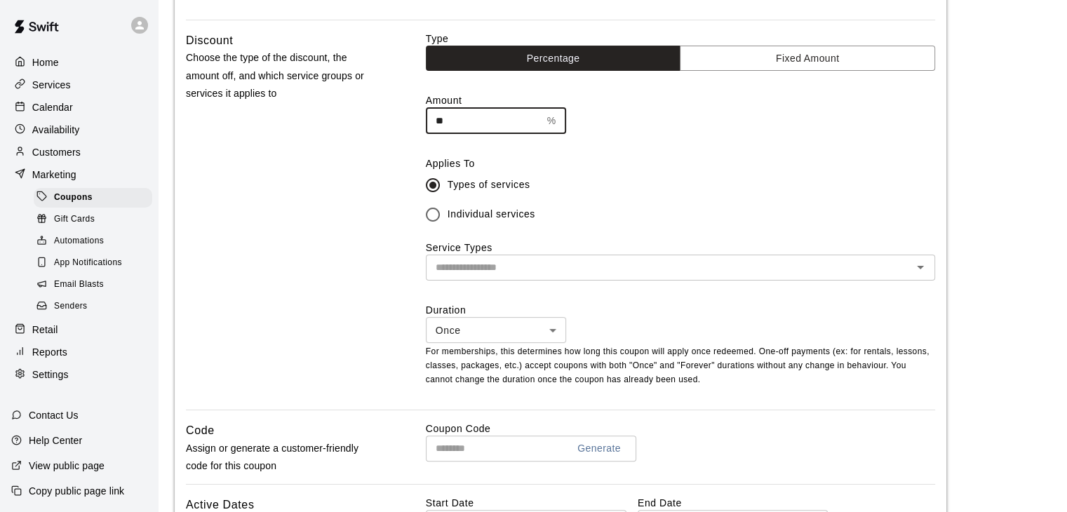
type input "**"
click at [528, 264] on input "text" at bounding box center [669, 268] width 478 height 18
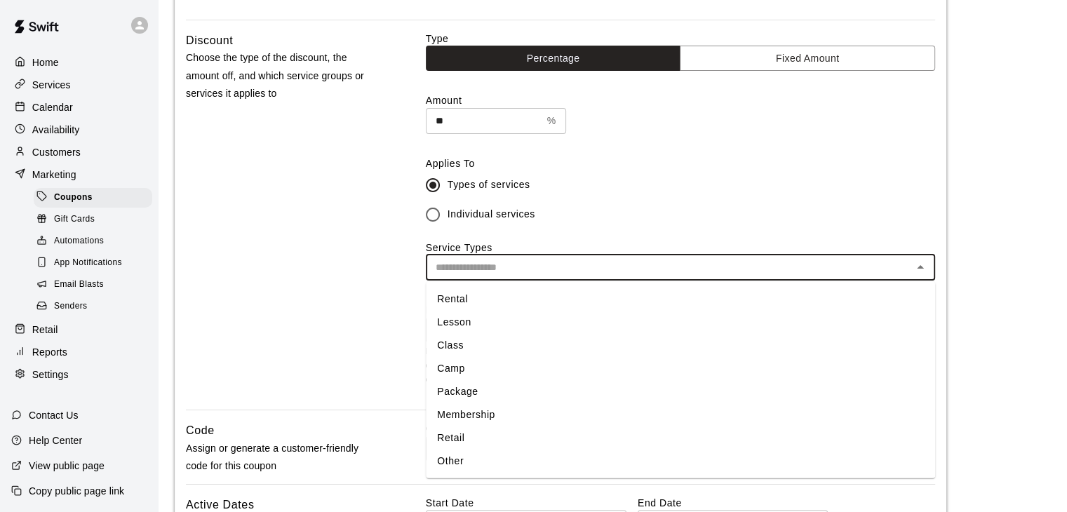
click at [454, 295] on li "Rental" at bounding box center [681, 299] width 510 height 23
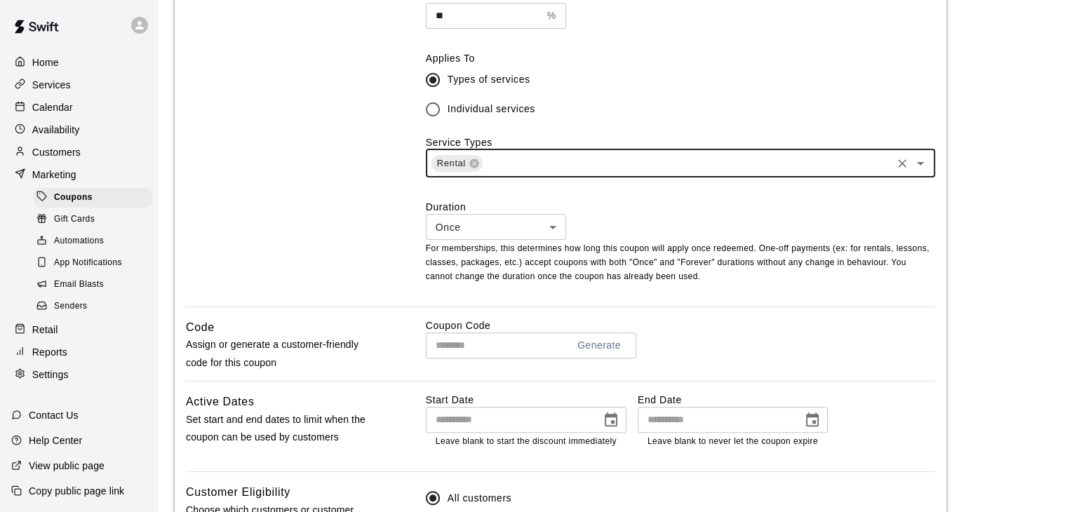
scroll to position [491, 0]
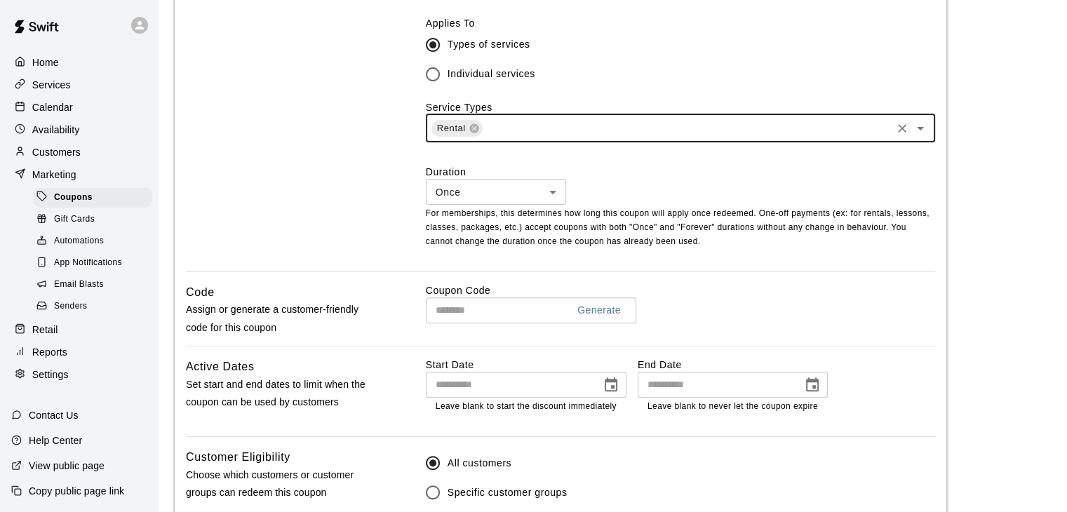
click at [439, 304] on input "text" at bounding box center [491, 311] width 131 height 26
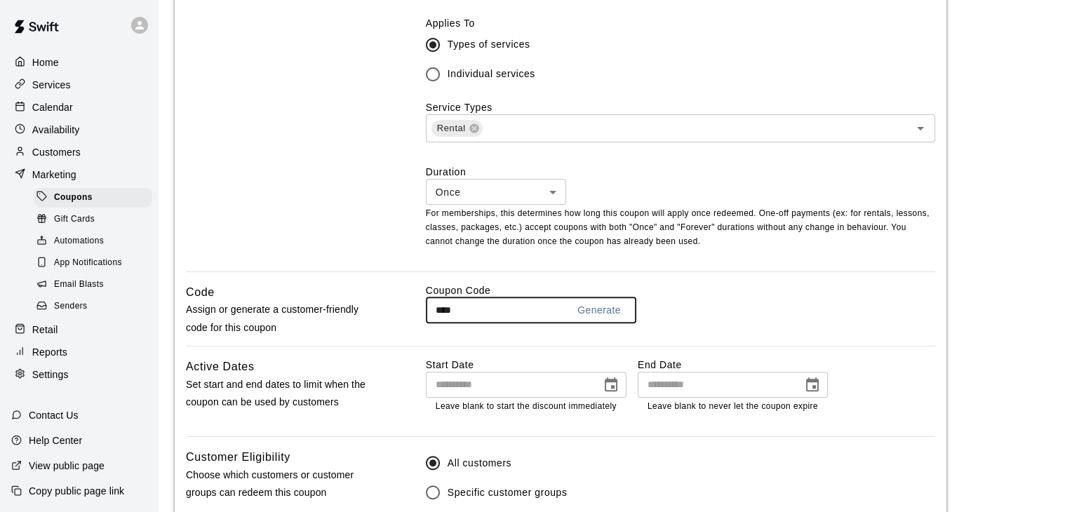
type input "****"
click at [606, 387] on icon "Choose date" at bounding box center [611, 385] width 17 height 17
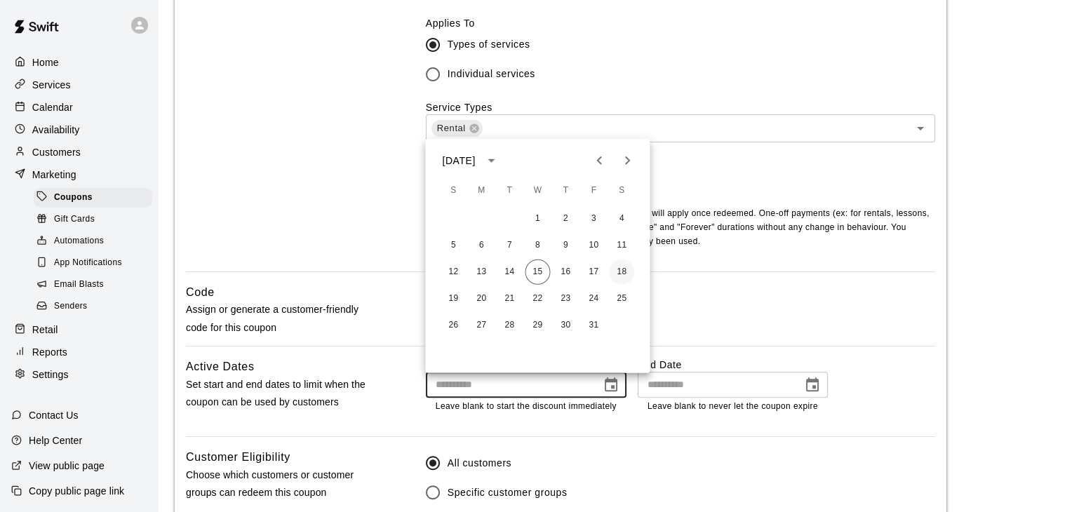
click at [620, 272] on button "18" at bounding box center [621, 272] width 25 height 25
type input "**********"
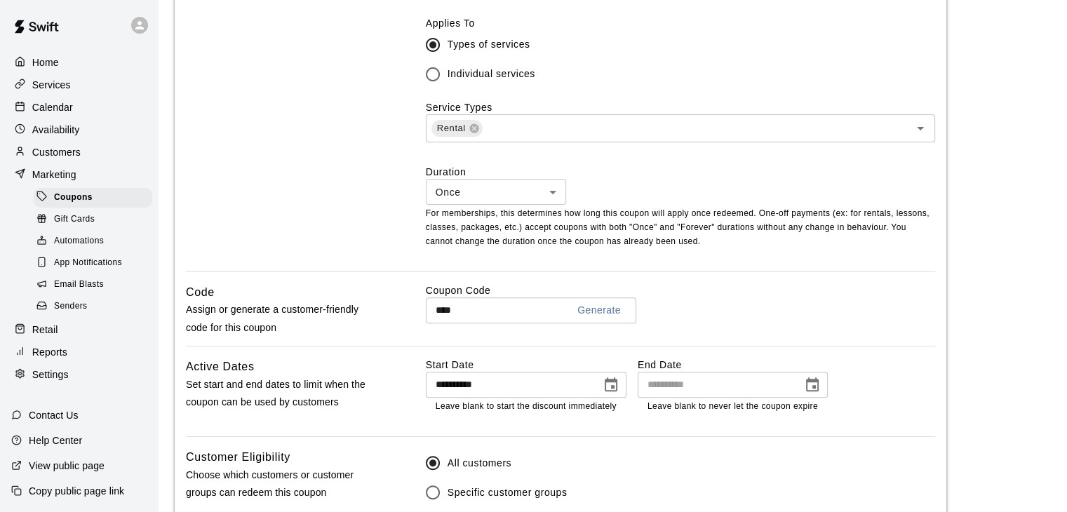
click at [811, 382] on icon "Choose date" at bounding box center [812, 385] width 13 height 14
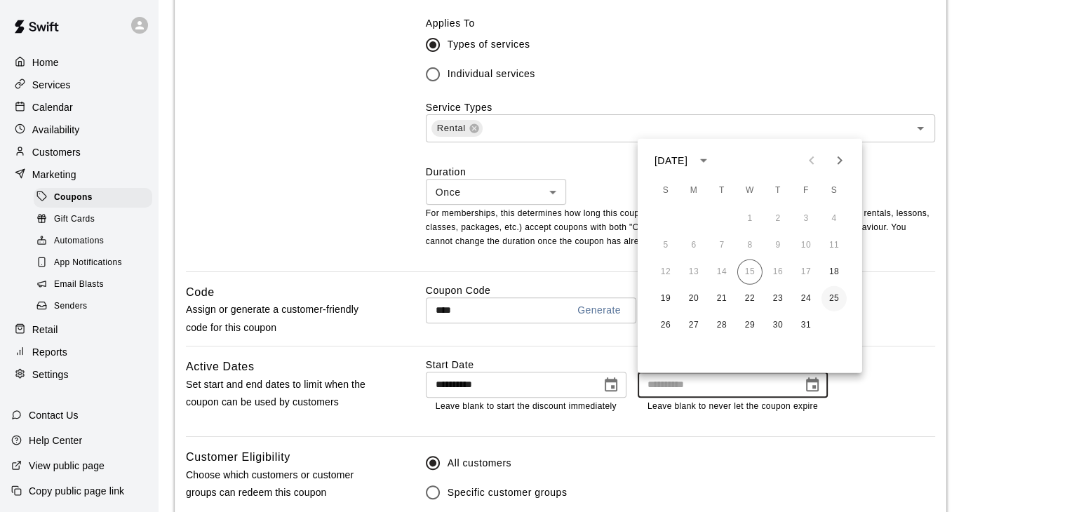
click at [835, 298] on button "25" at bounding box center [834, 298] width 25 height 25
type input "**********"
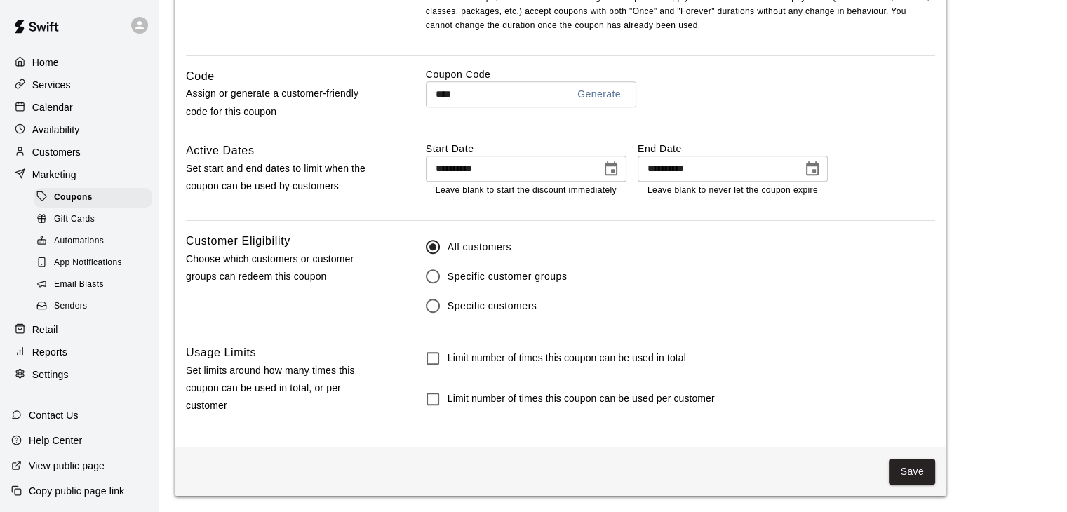
scroll to position [708, 0]
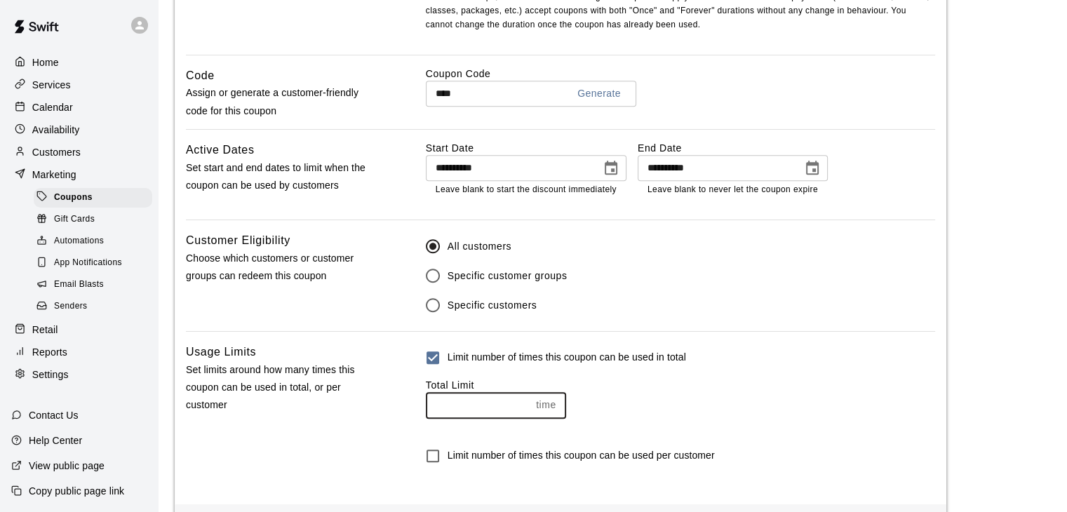
type input "*"
click at [521, 403] on input "*" at bounding box center [478, 405] width 105 height 26
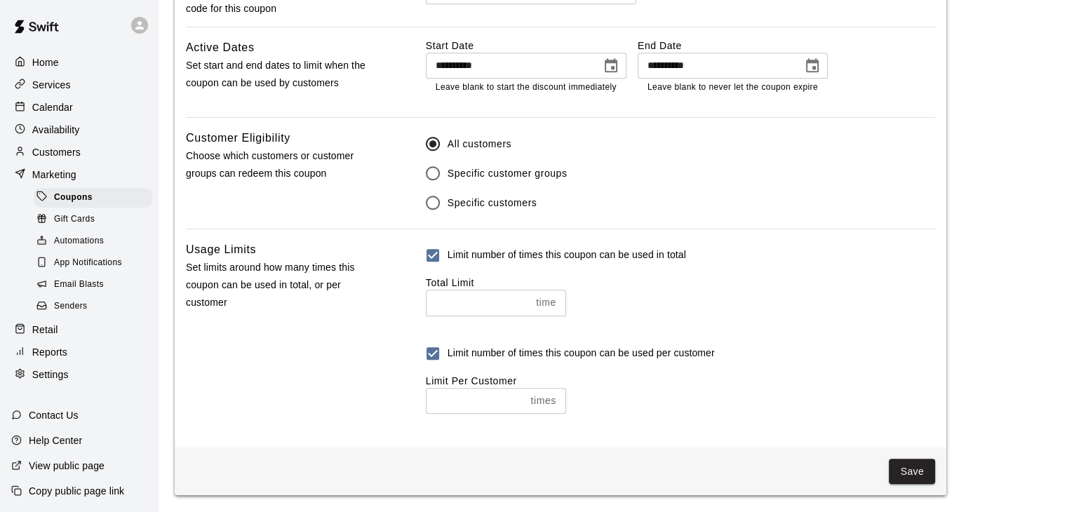
scroll to position [816, 0]
type input "*"
click at [519, 396] on input "*" at bounding box center [476, 401] width 100 height 26
click at [926, 468] on button "Save" at bounding box center [912, 472] width 46 height 26
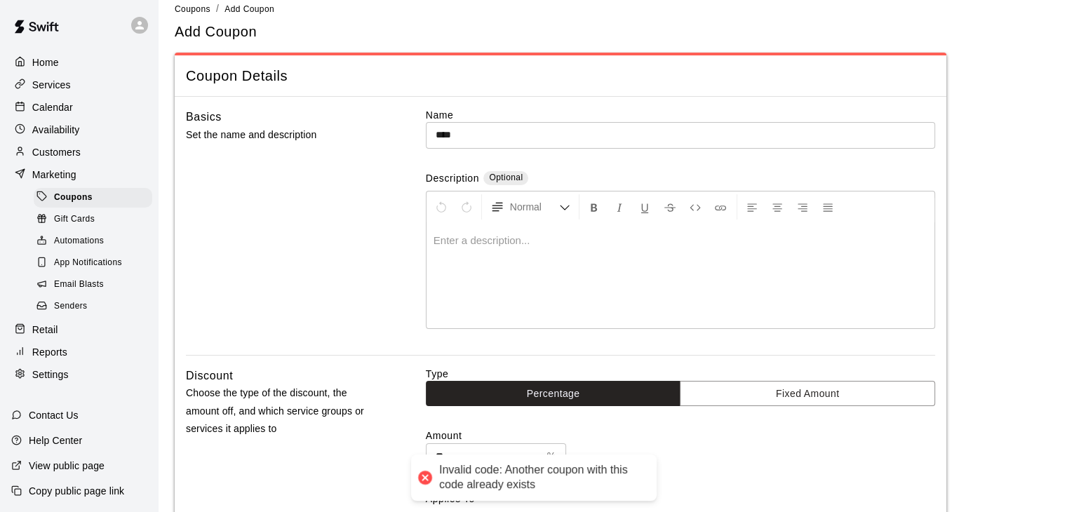
scroll to position [0, 0]
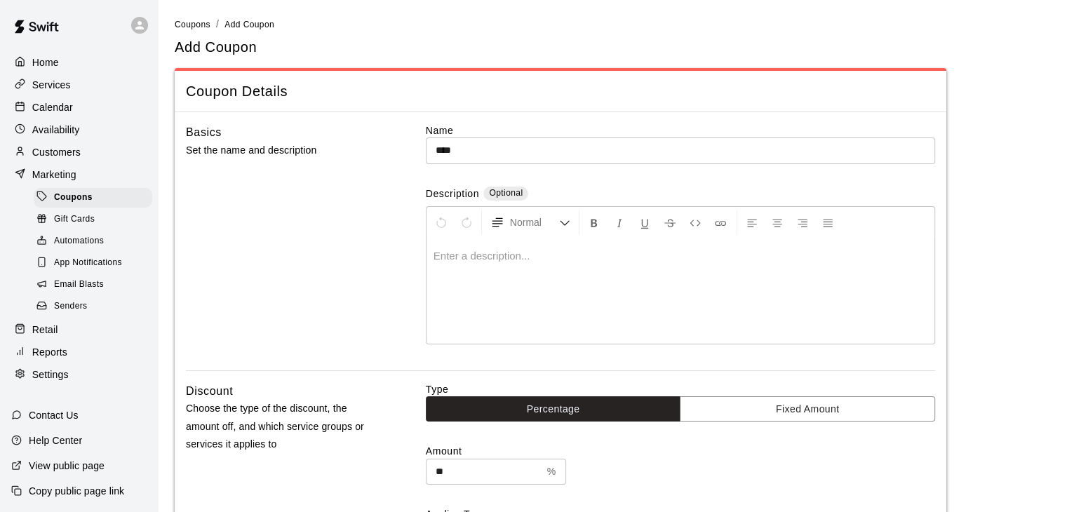
click at [486, 147] on input "****" at bounding box center [681, 151] width 510 height 26
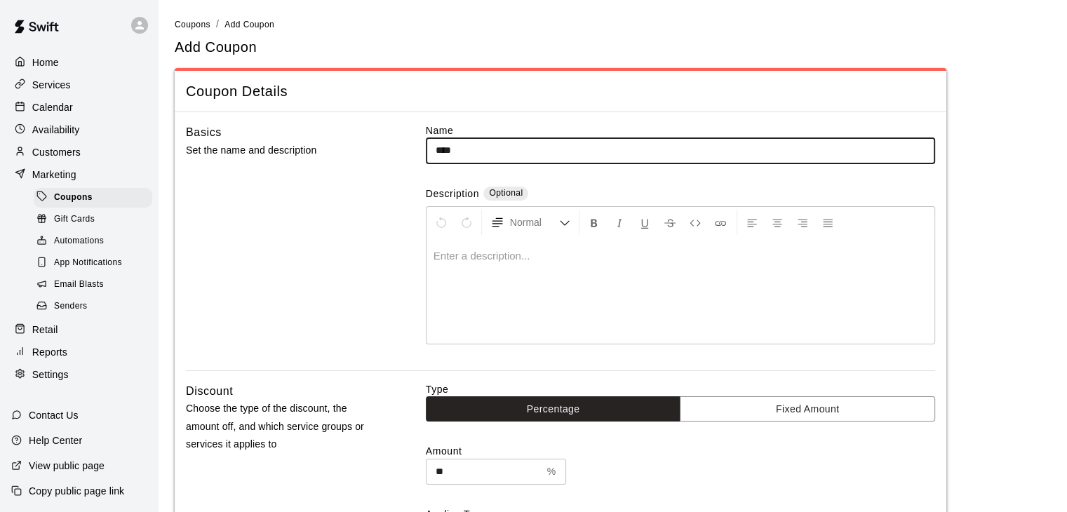
drag, startPoint x: 486, startPoint y: 149, endPoint x: 402, endPoint y: 164, distance: 85.5
click at [402, 164] on div "Basics Set the name and description Name **** ​ Description Optional Normal Ent…" at bounding box center [561, 247] width 750 height 247
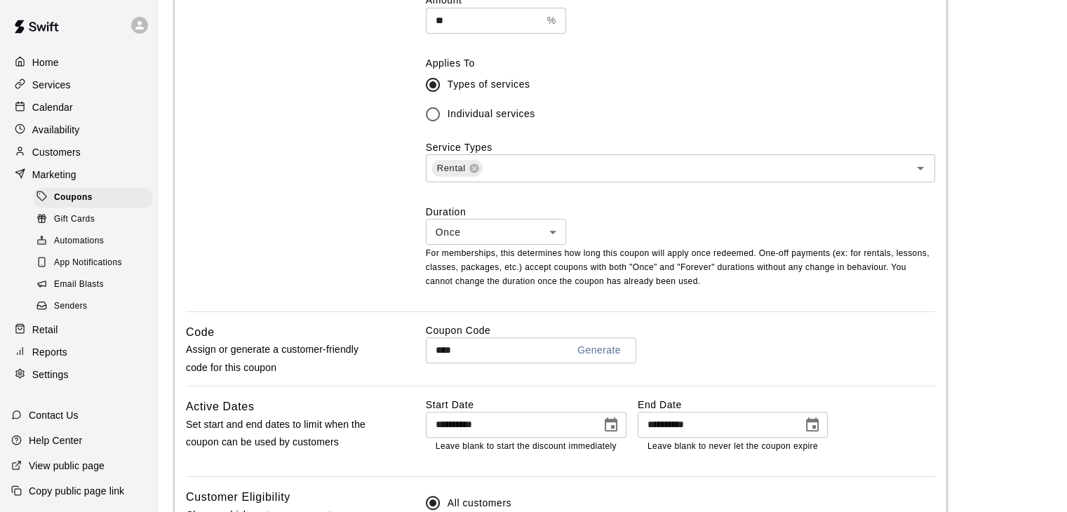
scroll to position [491, 0]
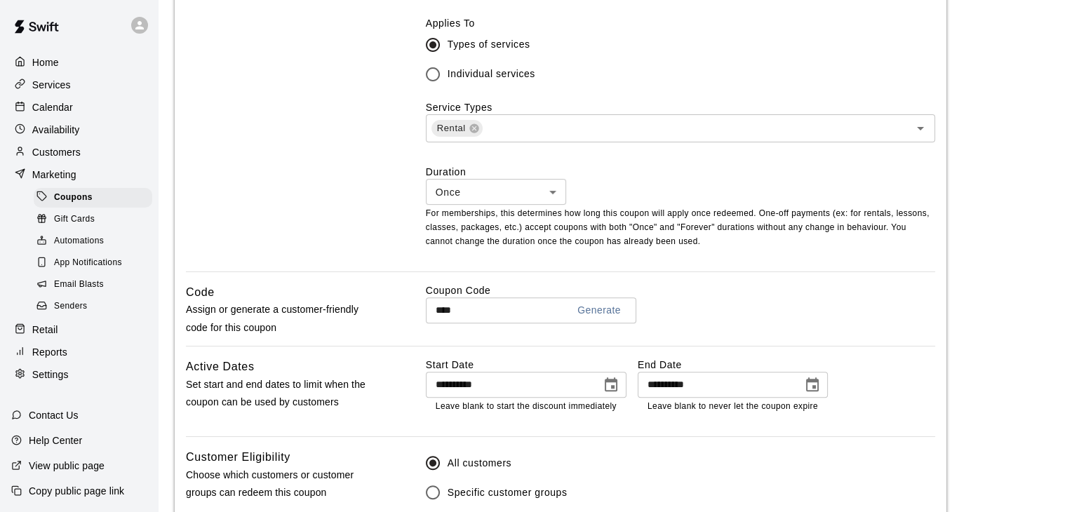
type input "*******"
drag, startPoint x: 481, startPoint y: 312, endPoint x: 378, endPoint y: 319, distance: 103.4
click at [378, 318] on div "Code Assign or generate a customer-friendly code for this coupon Coupon Code **…" at bounding box center [561, 315] width 750 height 62
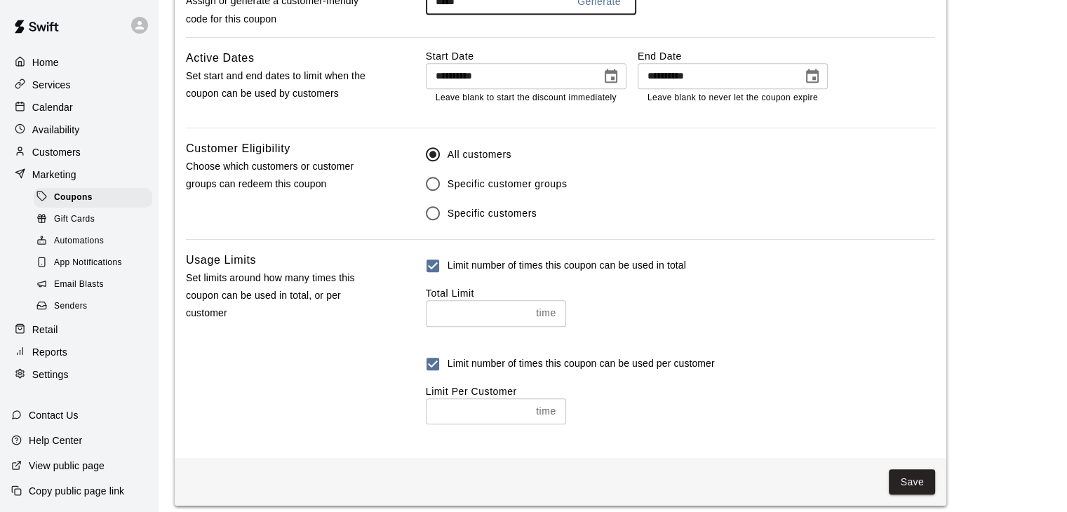
scroll to position [816, 0]
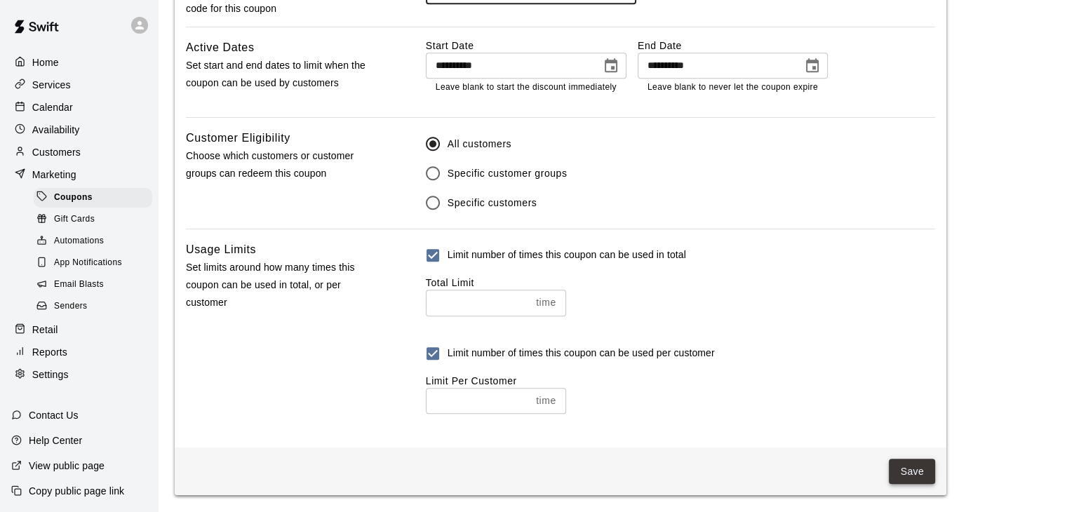
type input "*****"
click at [922, 476] on button "Save" at bounding box center [912, 472] width 46 height 26
